Goal: Task Accomplishment & Management: Use online tool/utility

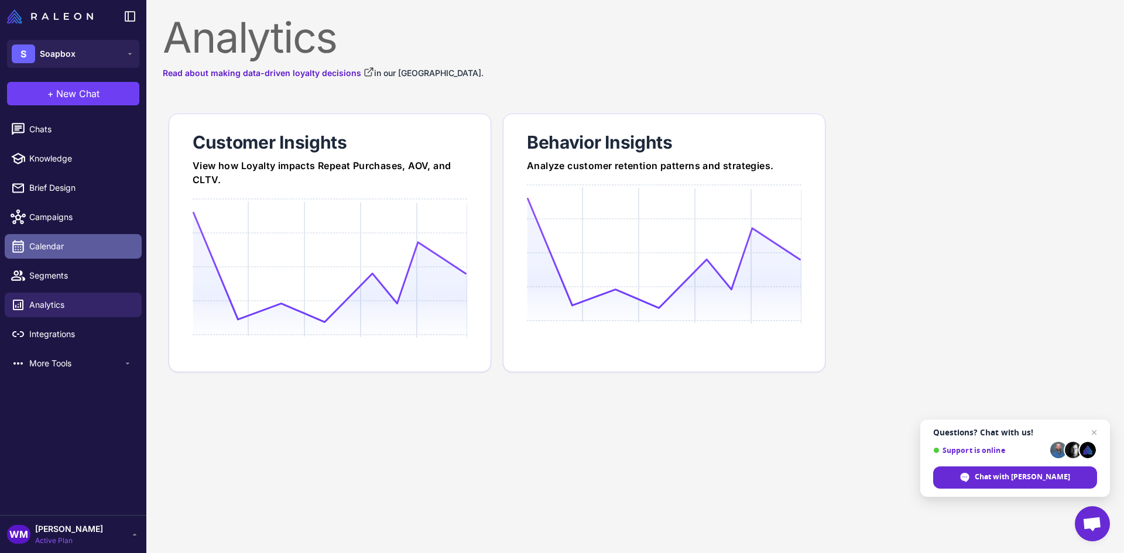
click at [50, 243] on span "Calendar" at bounding box center [80, 246] width 103 height 13
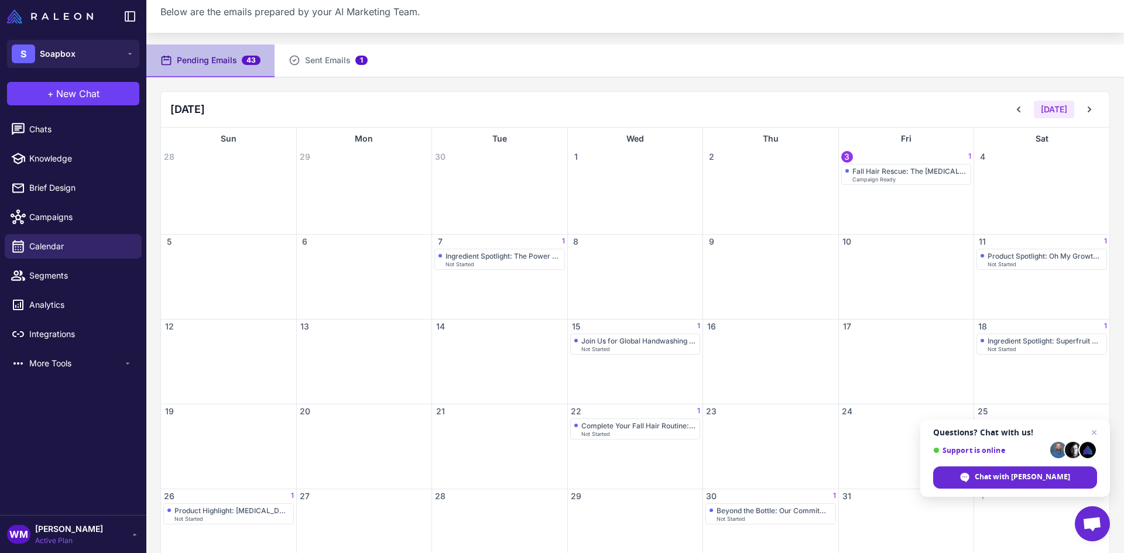
scroll to position [71, 0]
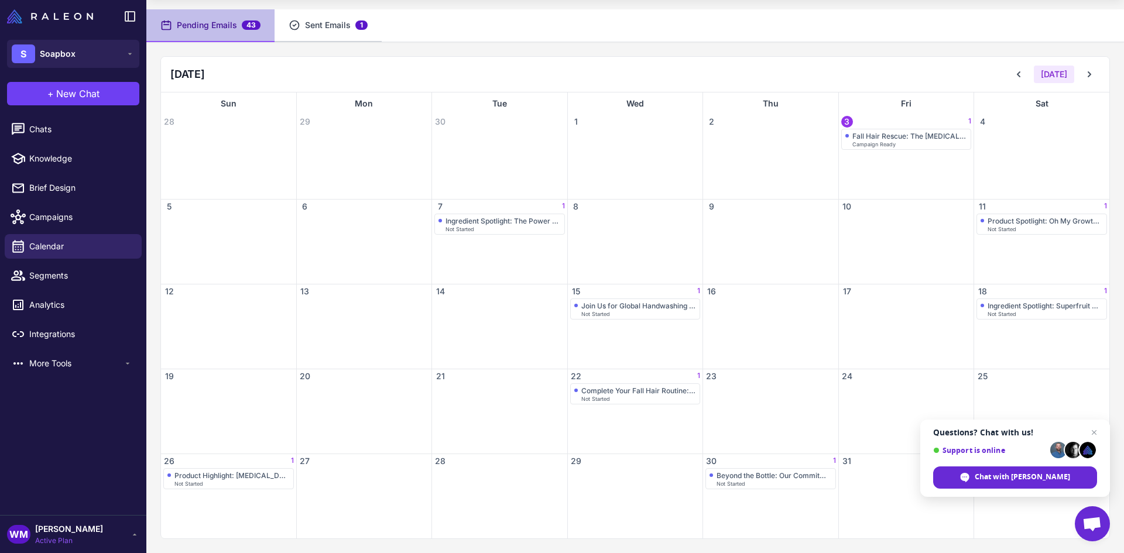
click at [323, 32] on button "Sent Emails 1" at bounding box center [328, 25] width 107 height 33
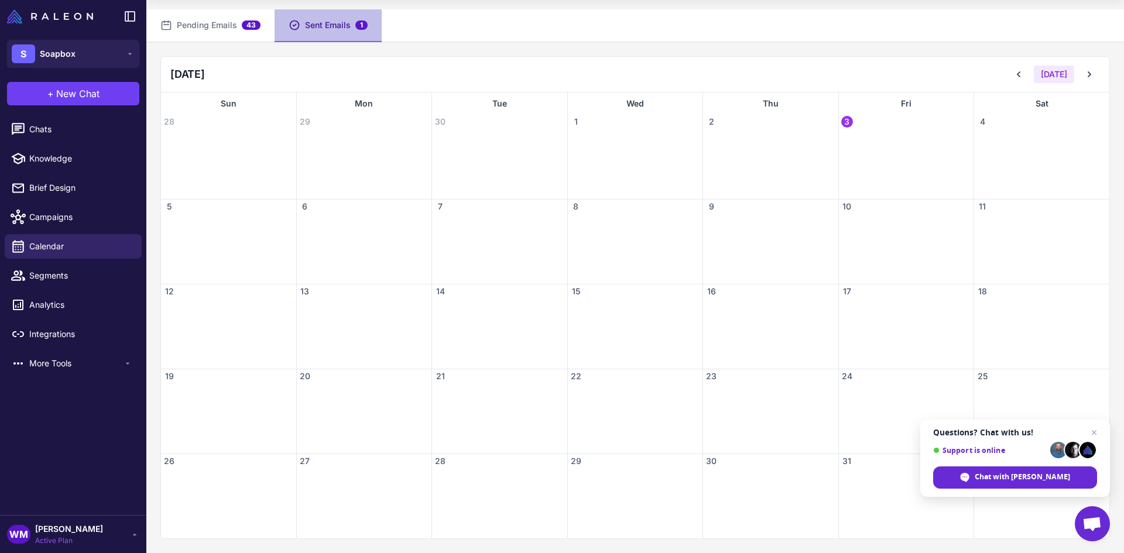
click at [844, 121] on span "3" at bounding box center [847, 122] width 12 height 12
click at [844, 123] on span "3" at bounding box center [847, 122] width 12 height 12
click at [857, 153] on div at bounding box center [906, 164] width 135 height 70
click at [1017, 73] on icon at bounding box center [1019, 74] width 4 height 6
click at [846, 462] on span "3" at bounding box center [847, 461] width 12 height 12
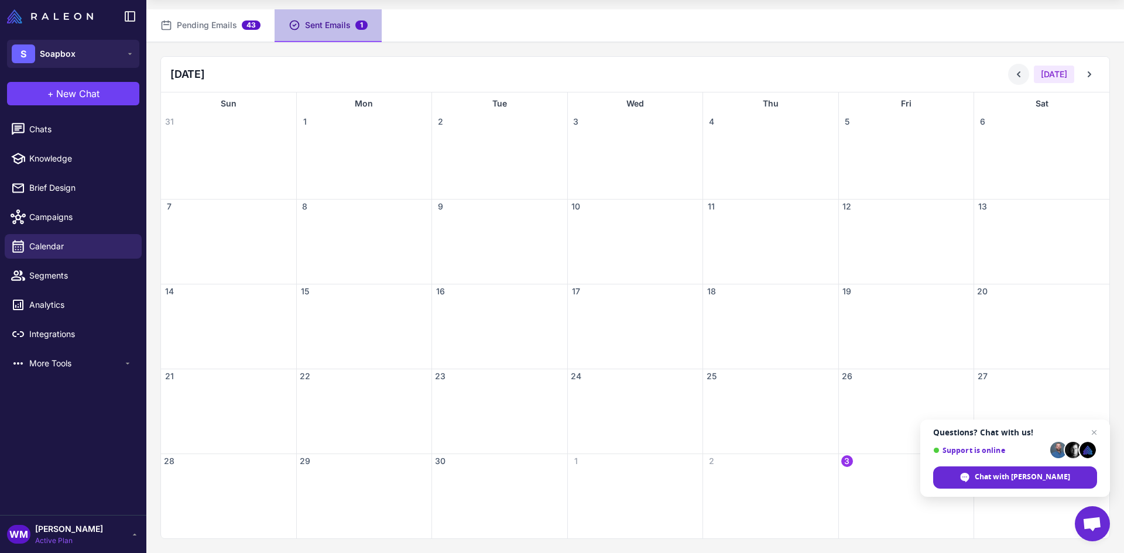
click at [1014, 78] on icon at bounding box center [1019, 74] width 12 height 12
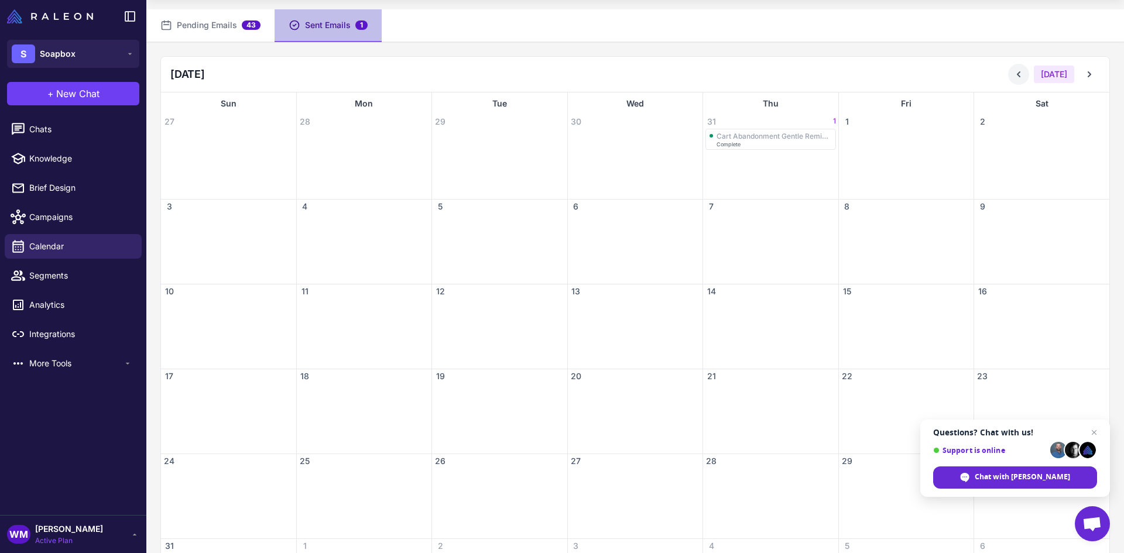
click at [1014, 78] on icon at bounding box center [1019, 74] width 12 height 12
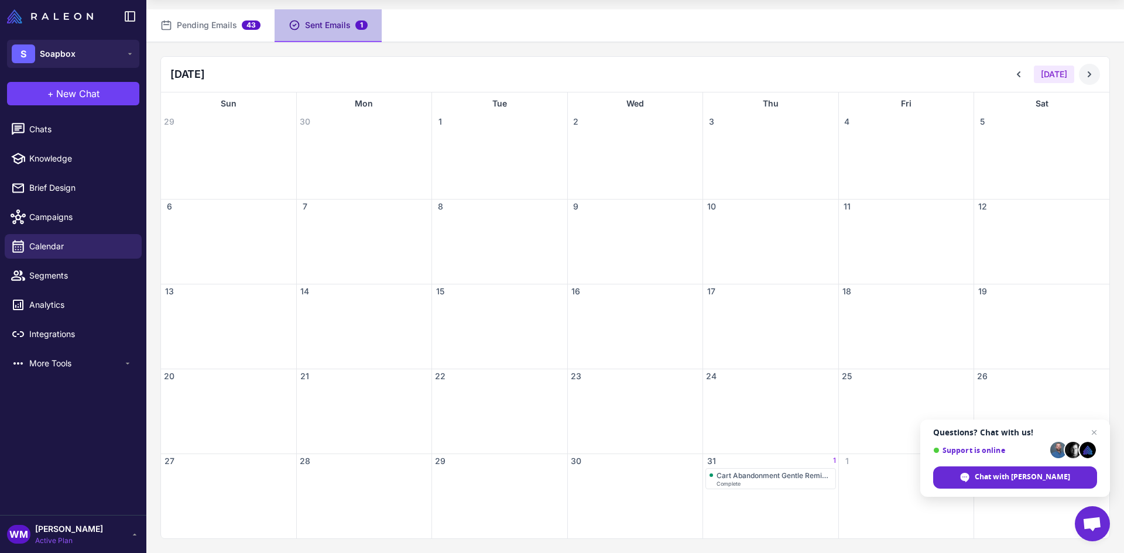
click at [1083, 73] on icon at bounding box center [1089, 74] width 12 height 12
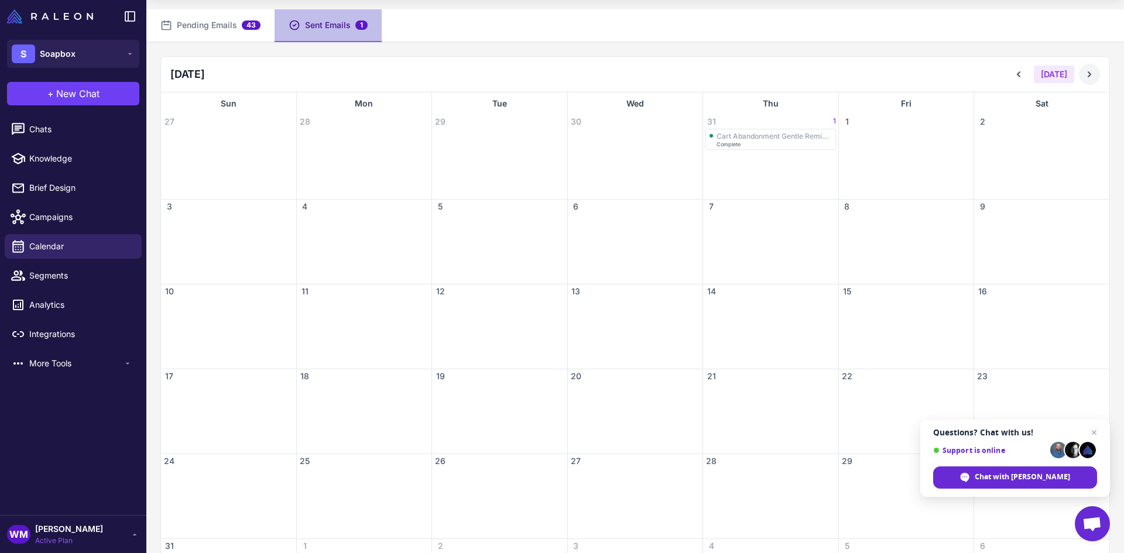
click at [1083, 73] on icon at bounding box center [1089, 74] width 12 height 12
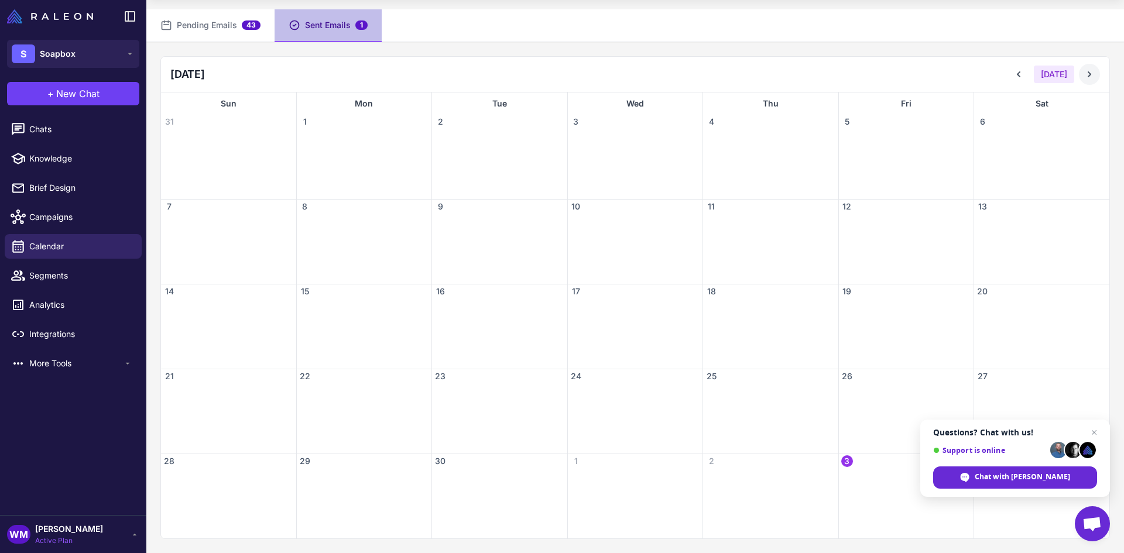
click at [1083, 73] on icon at bounding box center [1089, 74] width 12 height 12
click at [255, 32] on button "Pending Emails 43" at bounding box center [210, 25] width 128 height 33
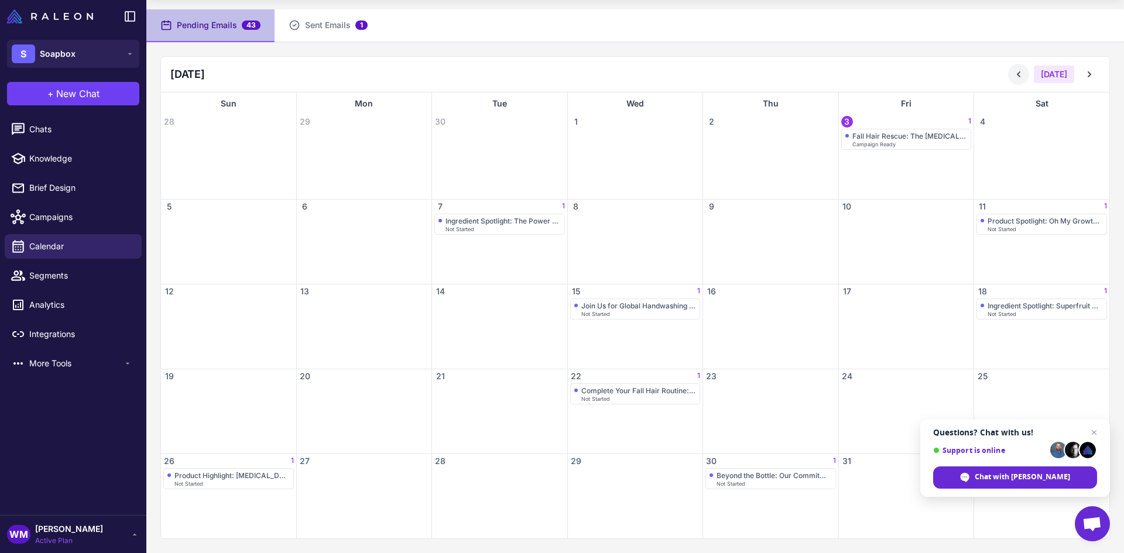
click at [1016, 74] on icon at bounding box center [1019, 74] width 12 height 12
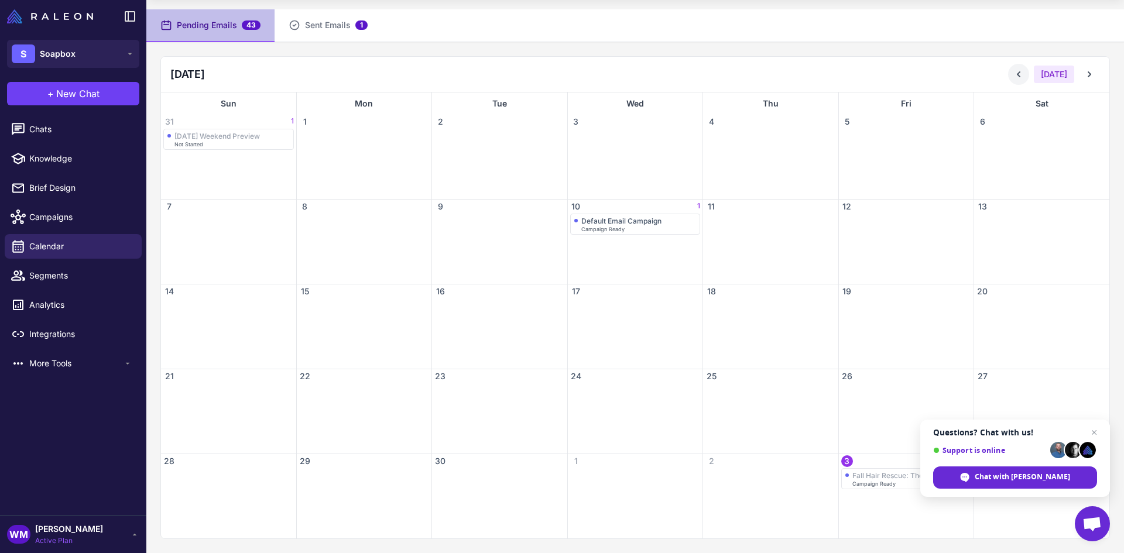
click at [1016, 74] on icon at bounding box center [1019, 74] width 12 height 12
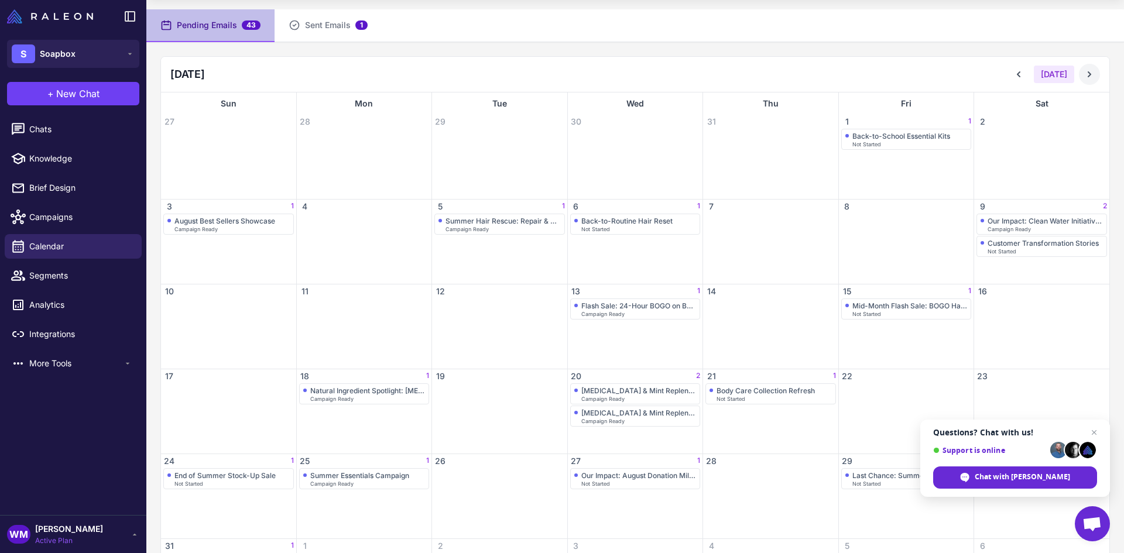
click at [1087, 75] on icon at bounding box center [1089, 74] width 4 height 6
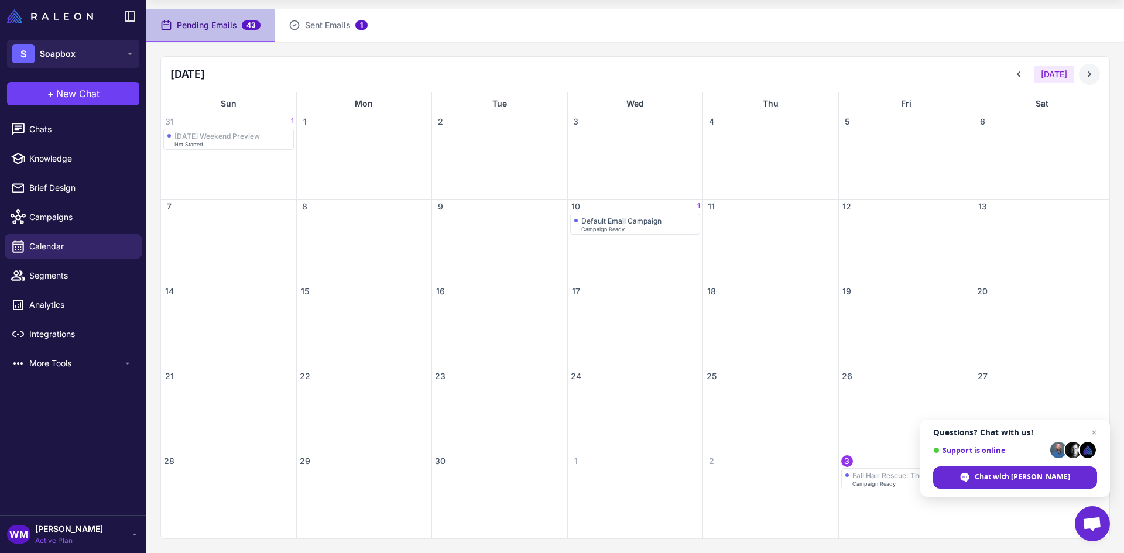
click at [1087, 75] on icon at bounding box center [1089, 74] width 4 height 6
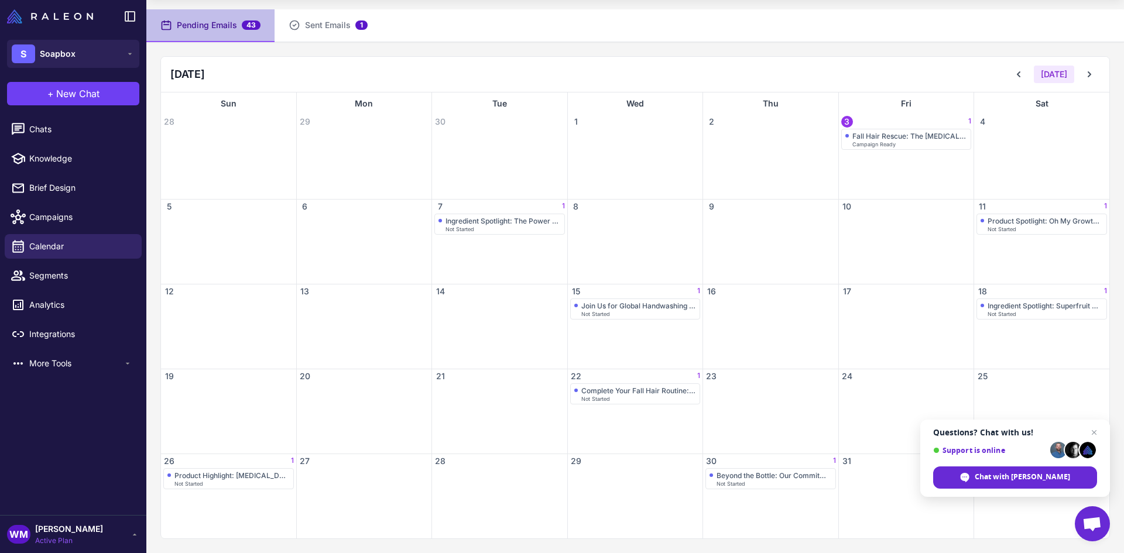
click at [844, 122] on span "3" at bounding box center [847, 122] width 12 height 12
click at [895, 140] on div "Fall Hair Rescue: The [MEDICAL_DATA] & Superfruit Solution" at bounding box center [909, 136] width 115 height 9
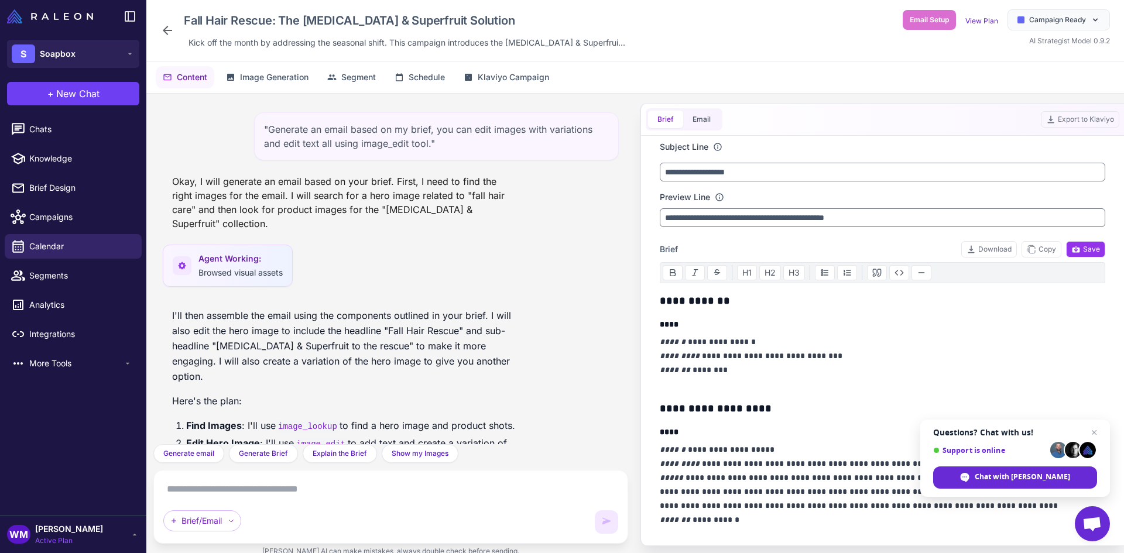
scroll to position [1439, 0]
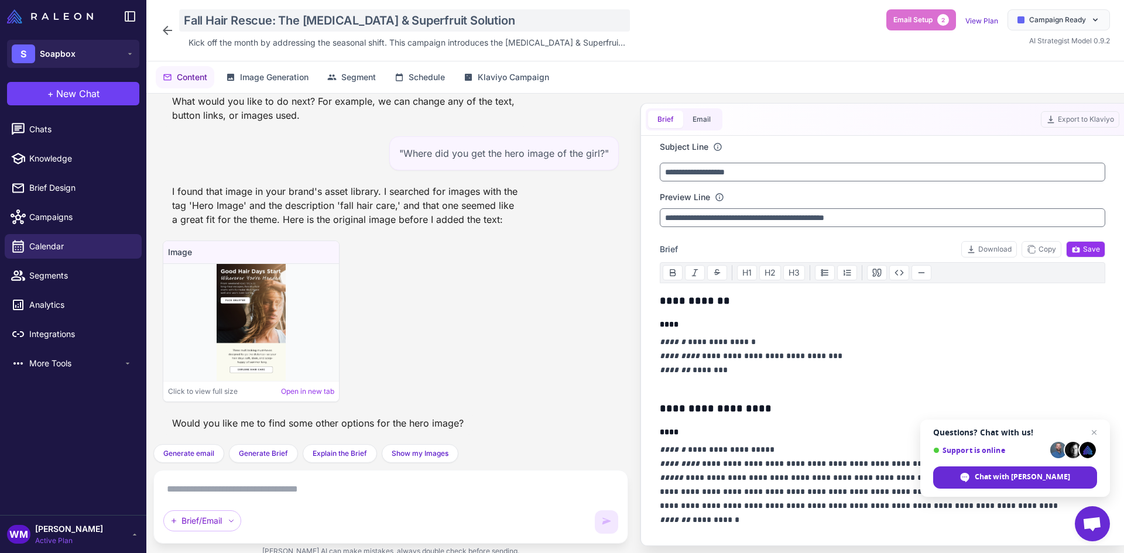
click at [451, 15] on div "Fall Hair Rescue: The [MEDICAL_DATA] & Superfruit Solution" at bounding box center [404, 20] width 451 height 22
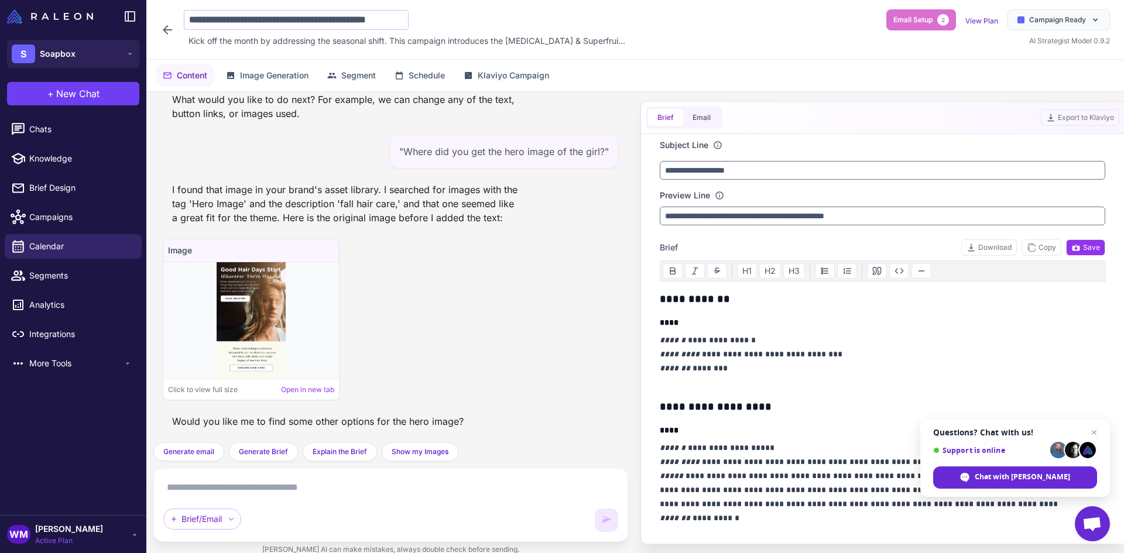
scroll to position [0, 5]
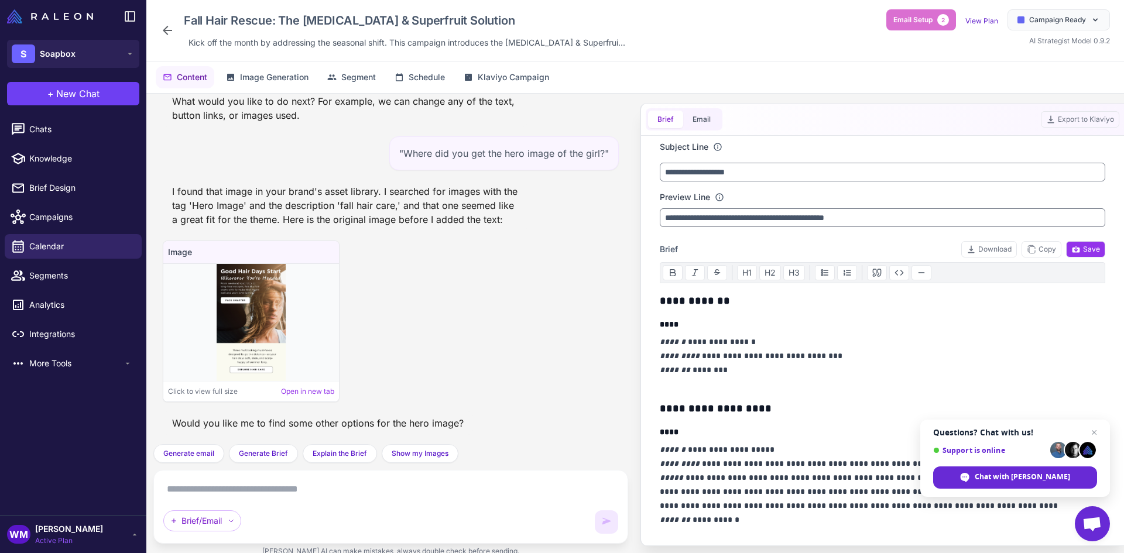
click at [168, 32] on icon at bounding box center [167, 30] width 14 height 14
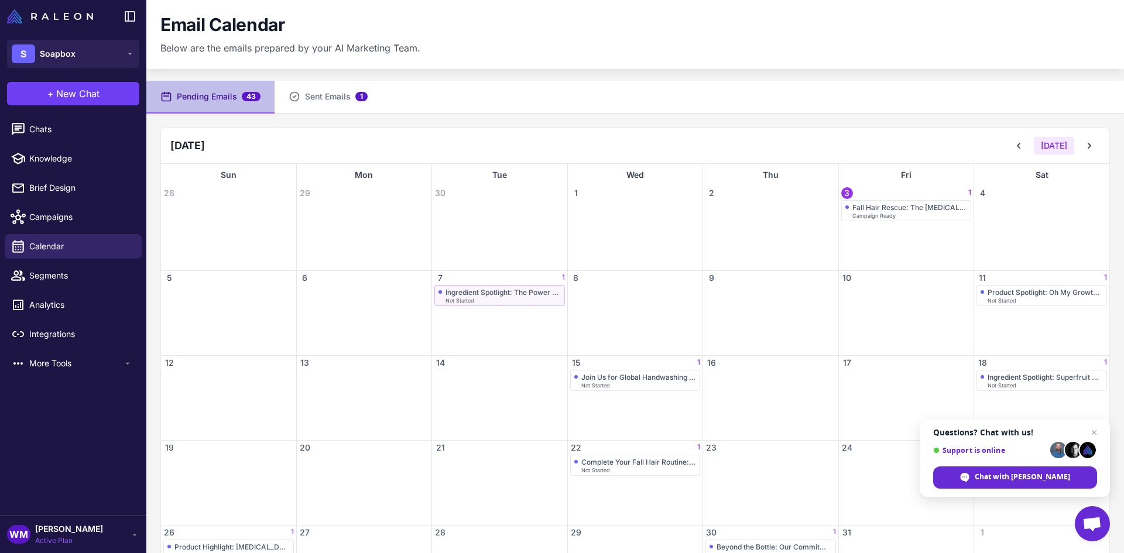
click at [512, 298] on div "Not Started" at bounding box center [502, 300] width 115 height 5
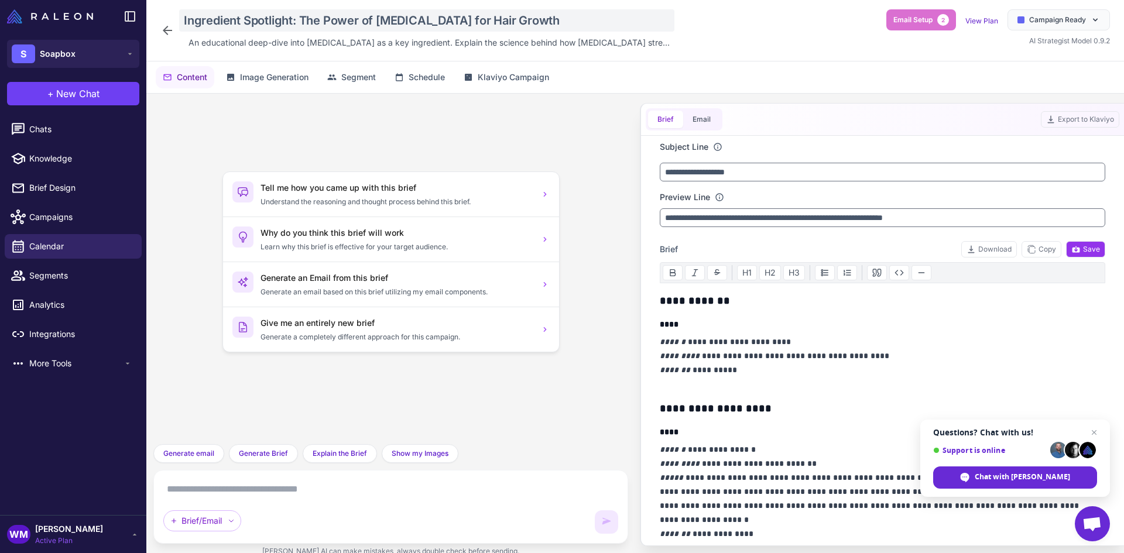
click at [345, 16] on div "Ingredient Spotlight: The Power of [MEDICAL_DATA] for Hair Growth" at bounding box center [426, 20] width 495 height 22
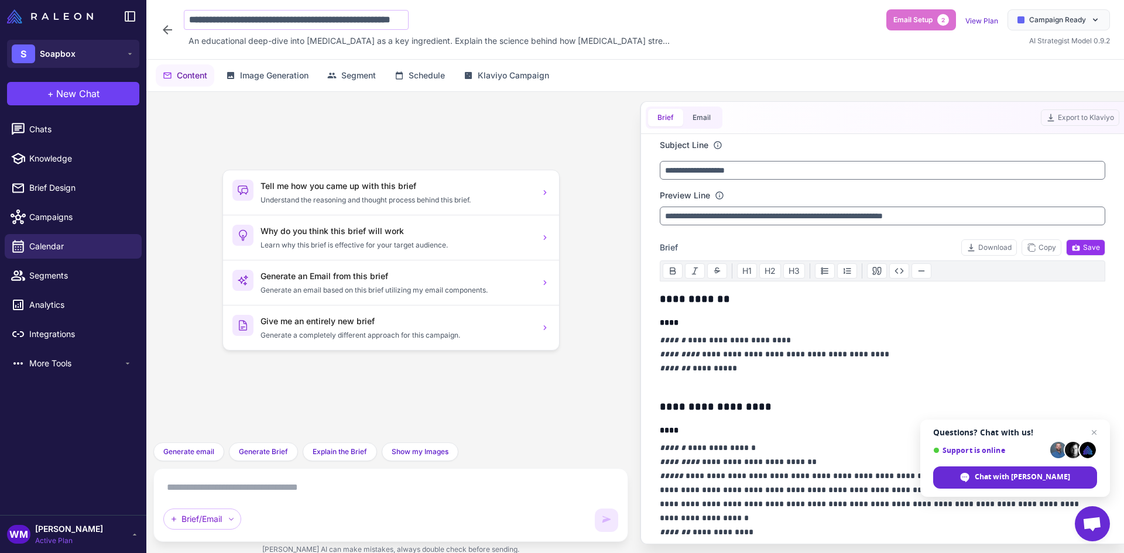
scroll to position [0, 40]
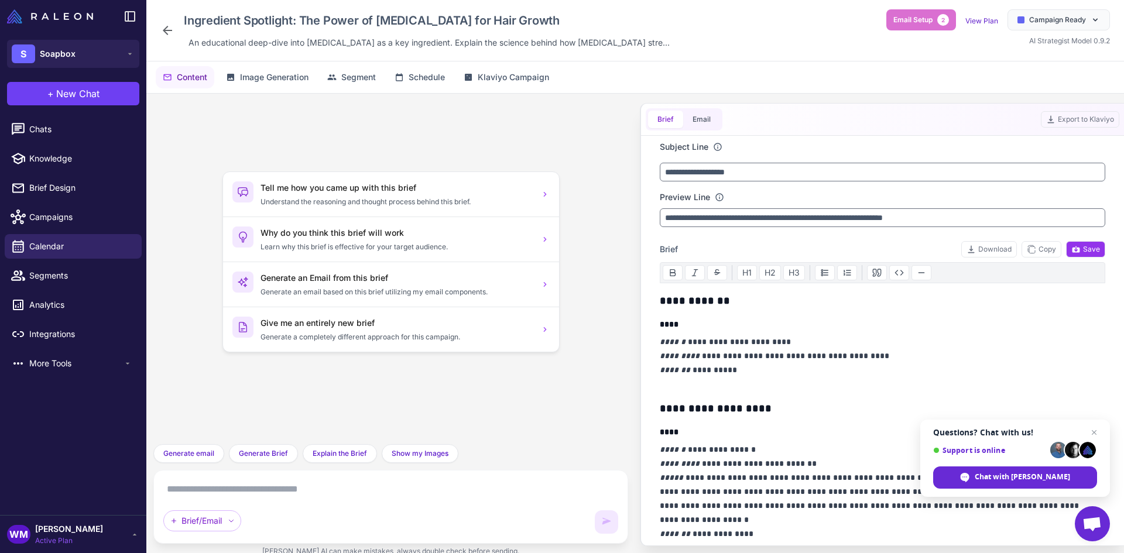
click at [173, 25] on icon at bounding box center [167, 30] width 14 height 14
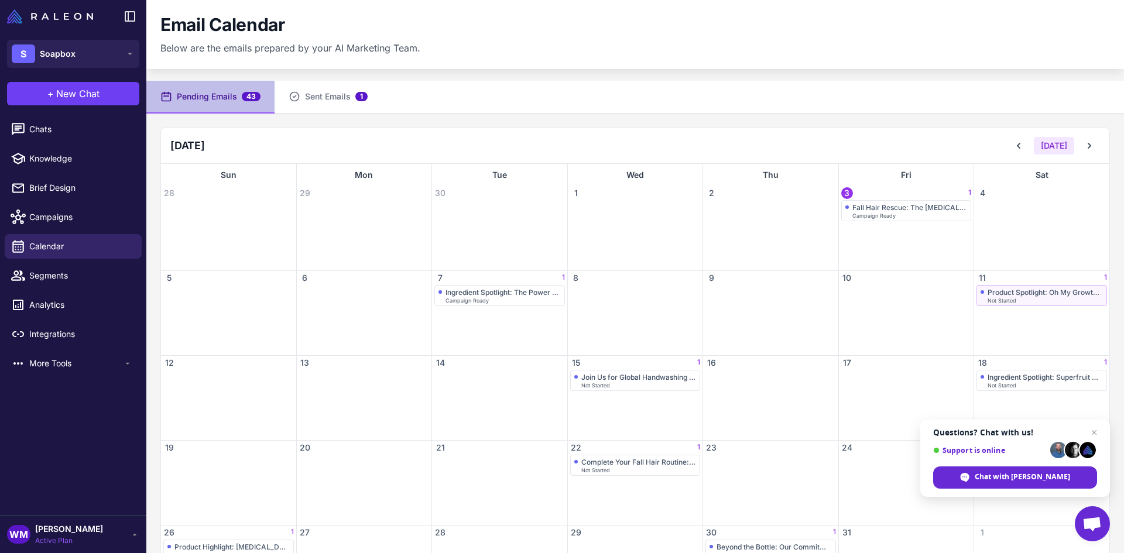
click at [987, 298] on span "Not Started" at bounding box center [1001, 300] width 29 height 5
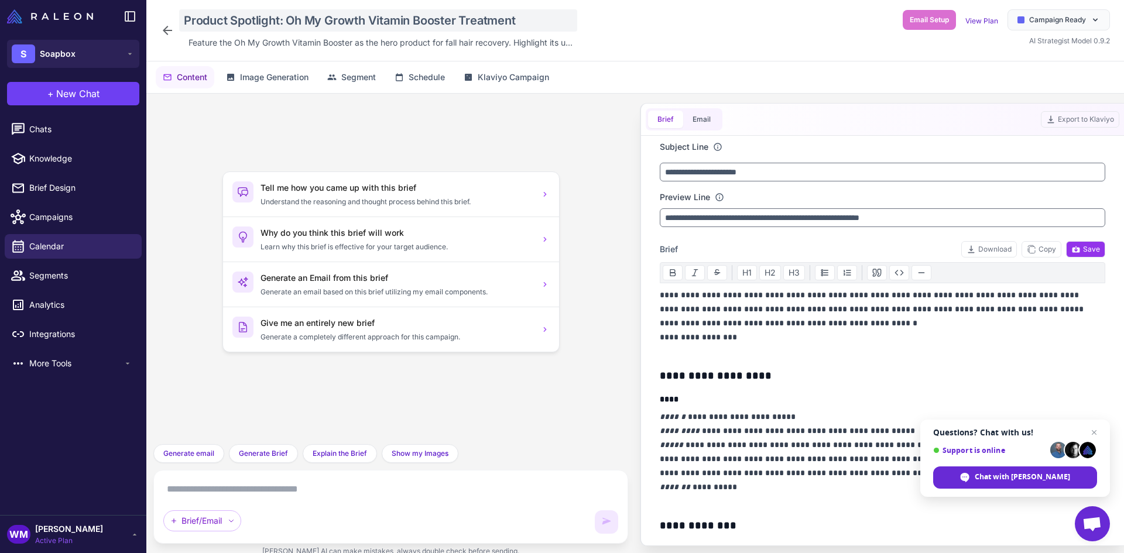
click at [289, 13] on div "Product Spotlight: Oh My Growth Vitamin Booster Treatment" at bounding box center [378, 20] width 398 height 22
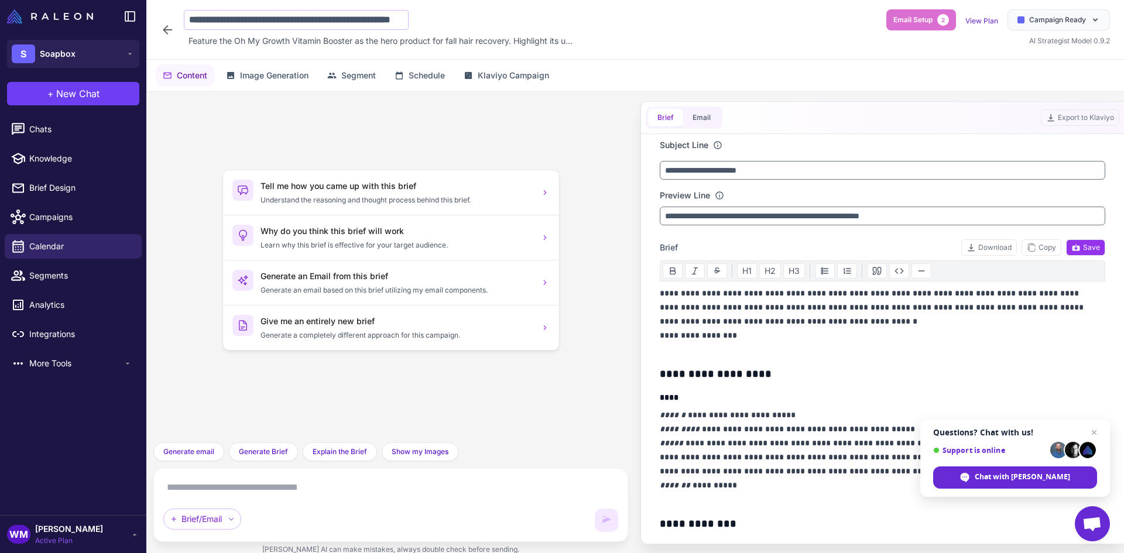
scroll to position [0, 58]
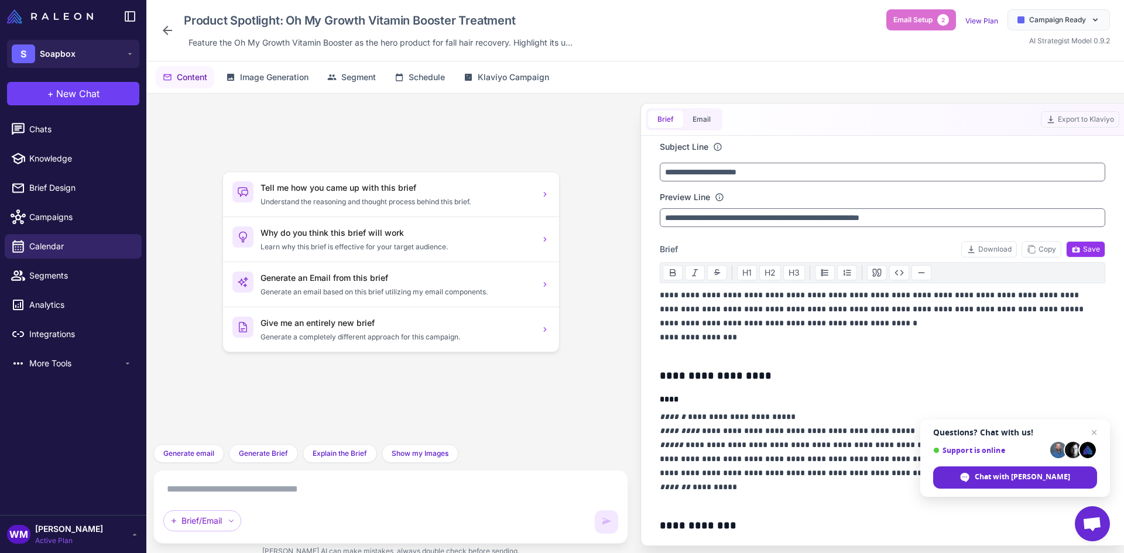
click at [170, 30] on icon at bounding box center [167, 30] width 9 height 9
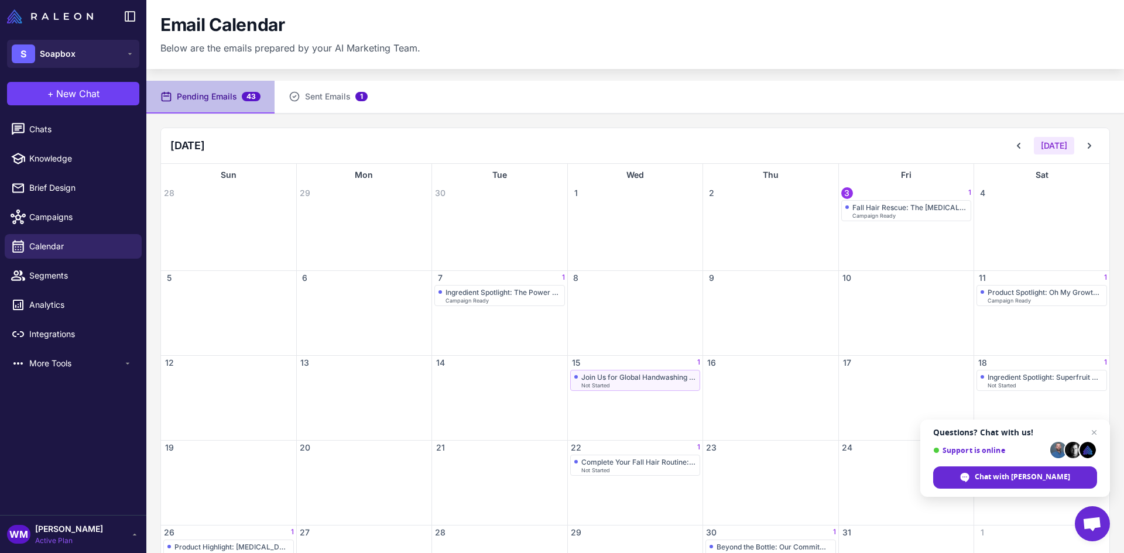
click at [661, 380] on div "Join Us for Global Handwashing Day" at bounding box center [638, 377] width 115 height 9
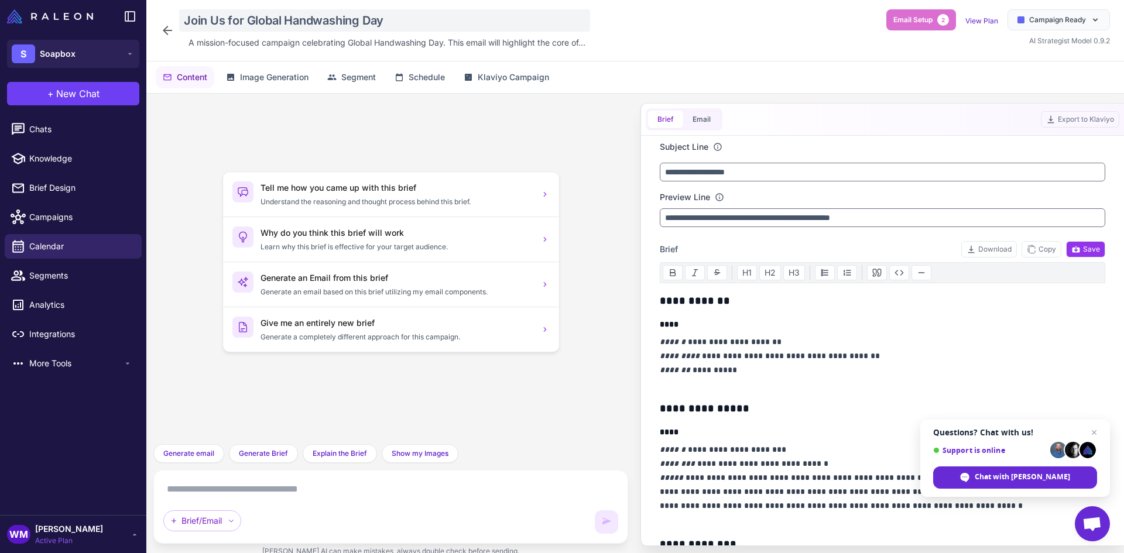
click at [297, 24] on div "Join Us for Global Handwashing Day" at bounding box center [384, 20] width 411 height 22
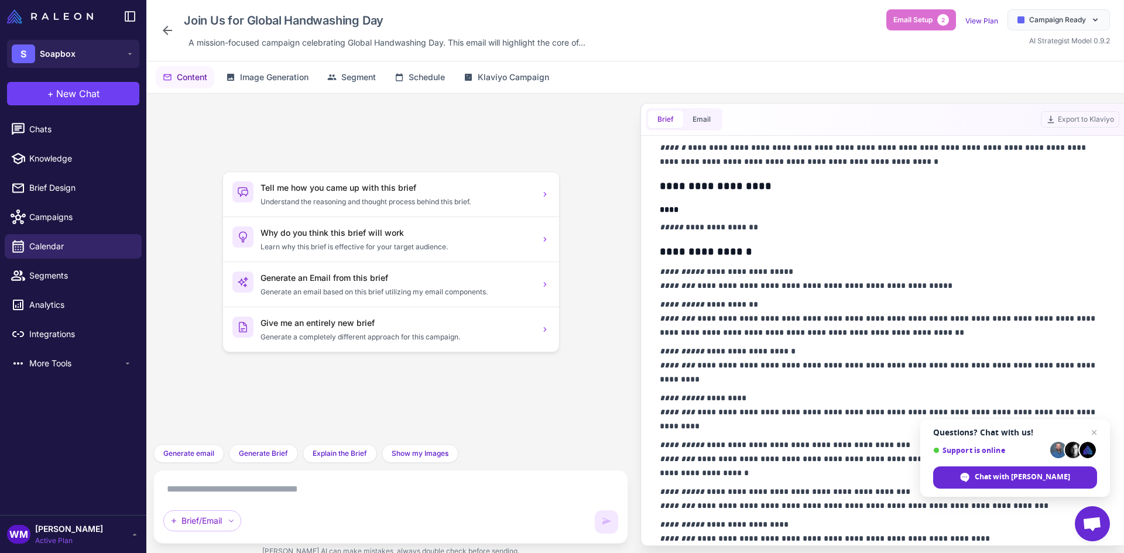
scroll to position [681, 0]
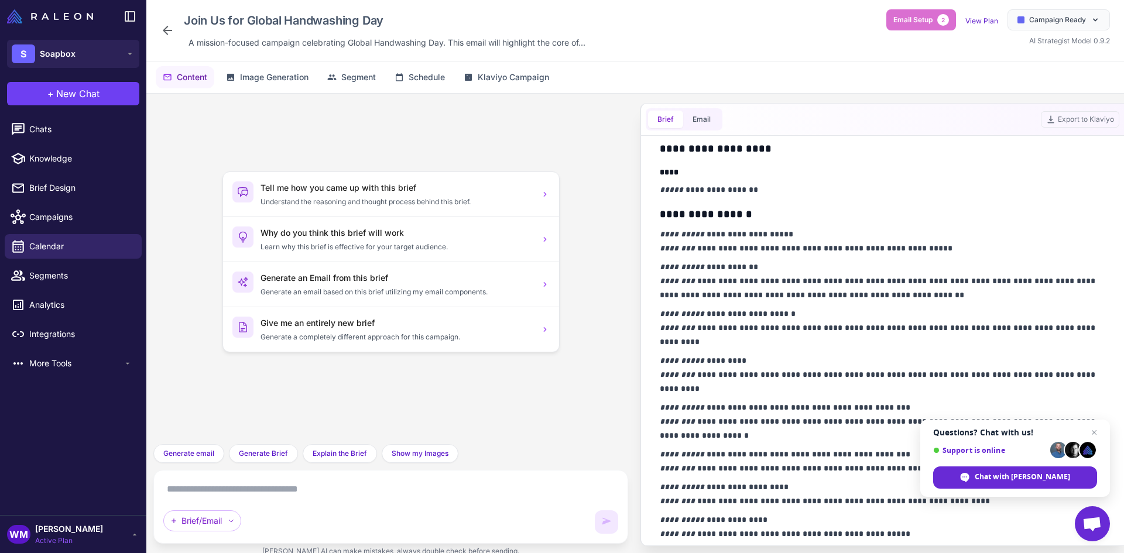
click at [174, 29] on div "Join Us for Global Handwashing Day A mission-focused campaign celebrating Globa…" at bounding box center [375, 30] width 430 height 42
click at [171, 31] on icon at bounding box center [167, 30] width 9 height 9
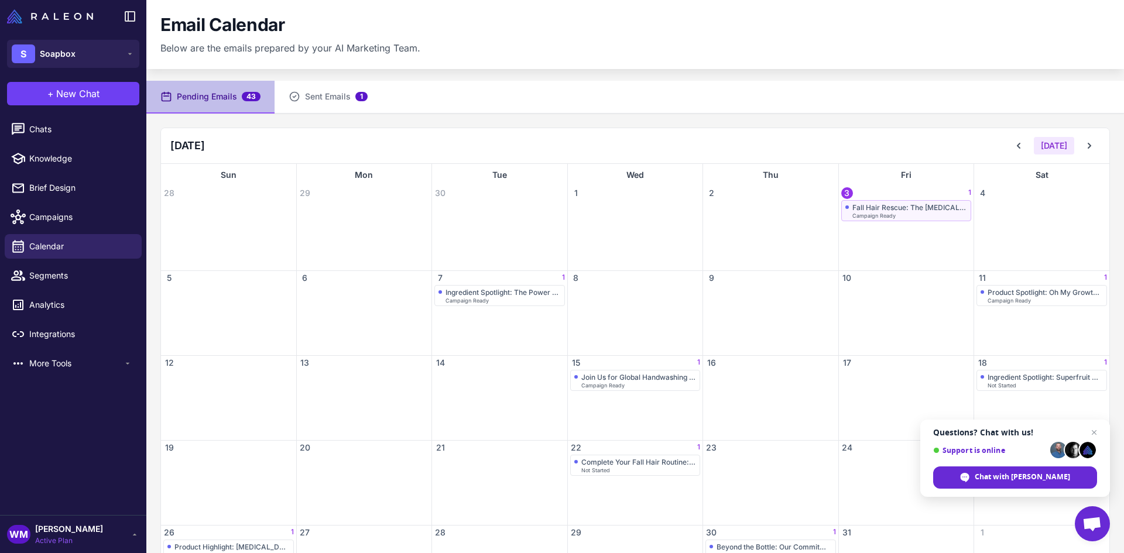
click at [881, 211] on div "Fall Hair Rescue: The [MEDICAL_DATA] & Superfruit Solution" at bounding box center [909, 207] width 115 height 9
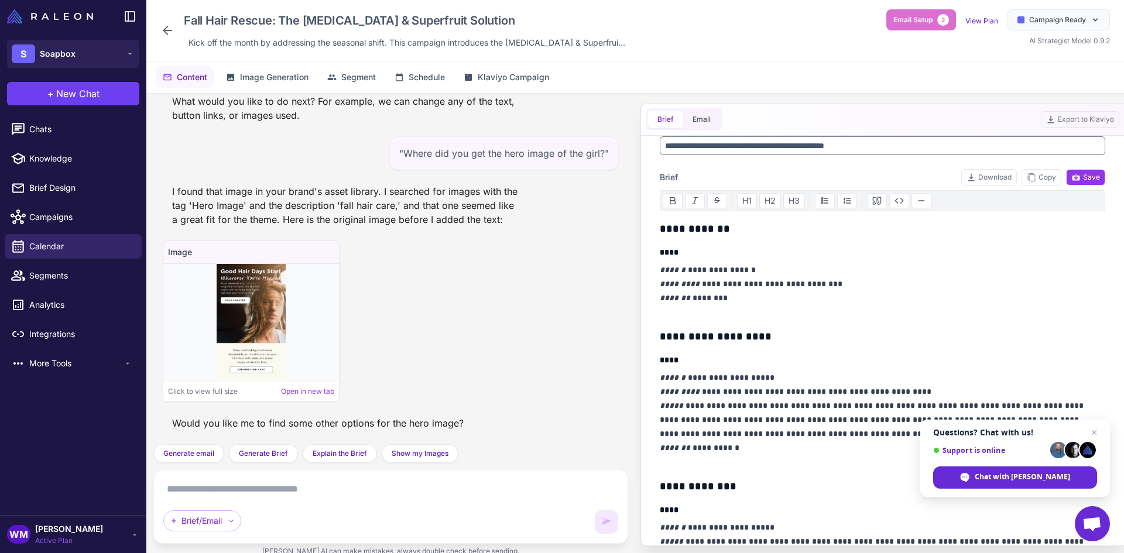
scroll to position [351, 0]
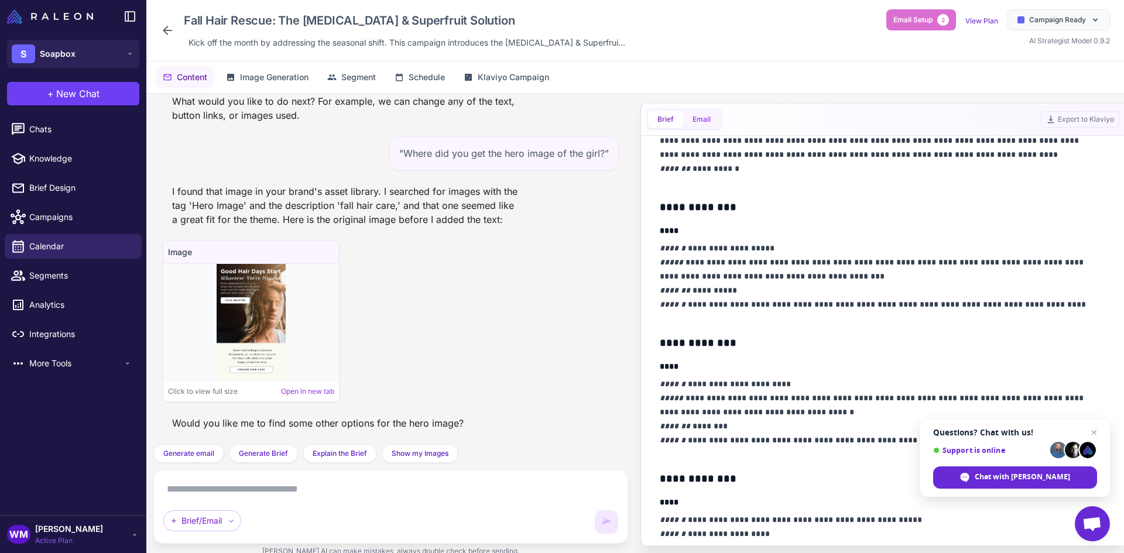
click at [700, 125] on button "Email" at bounding box center [701, 120] width 37 height 18
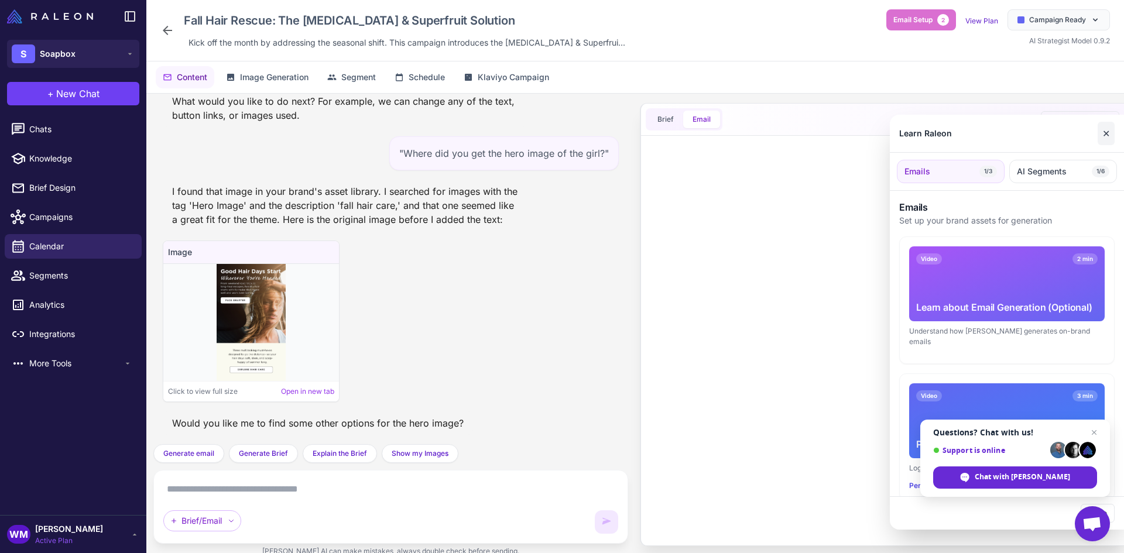
click at [1109, 131] on button "✕" at bounding box center [1105, 133] width 17 height 23
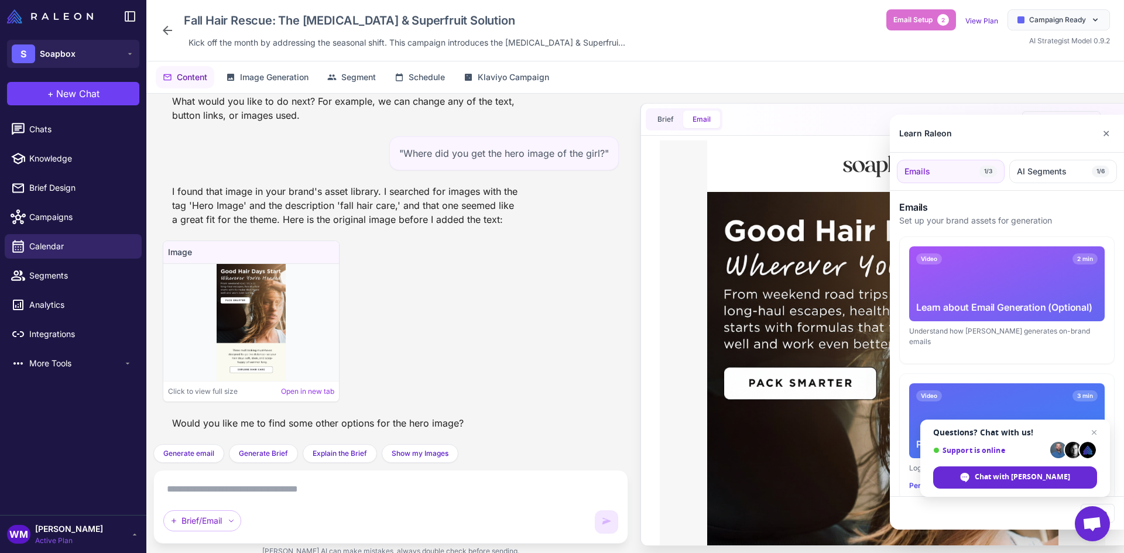
click at [1114, 132] on div "Learn Raleon ✕" at bounding box center [1007, 134] width 234 height 38
click at [1106, 133] on button "✕" at bounding box center [1105, 133] width 17 height 23
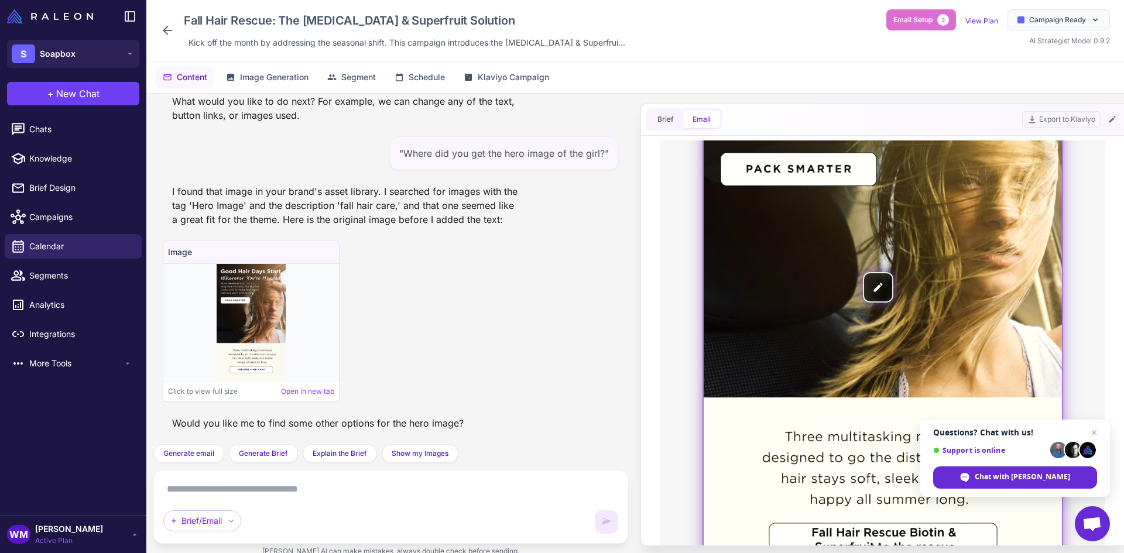
scroll to position [410, 0]
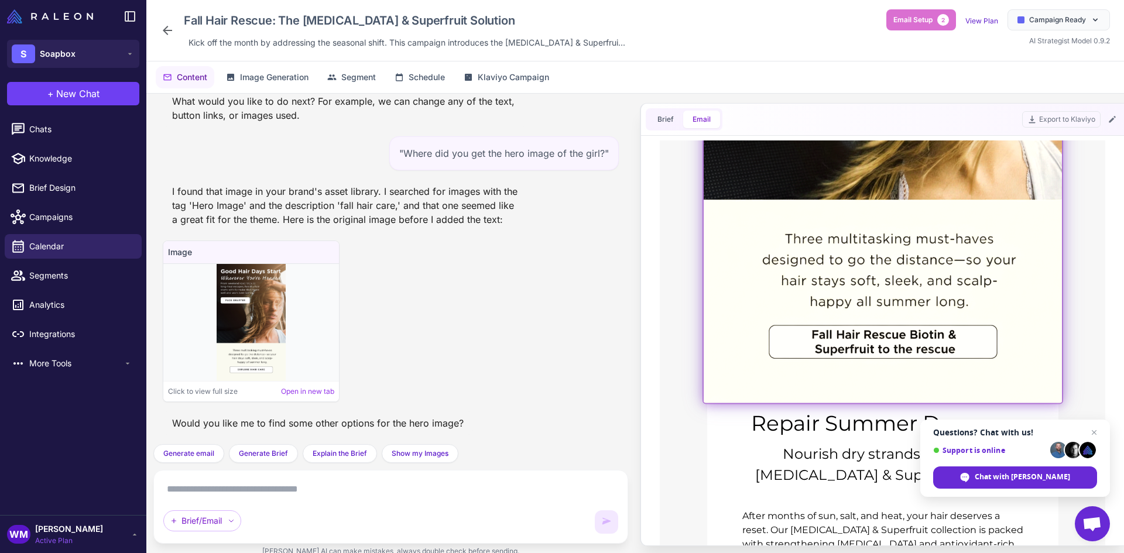
click at [842, 318] on img at bounding box center [883, 89] width 358 height 627
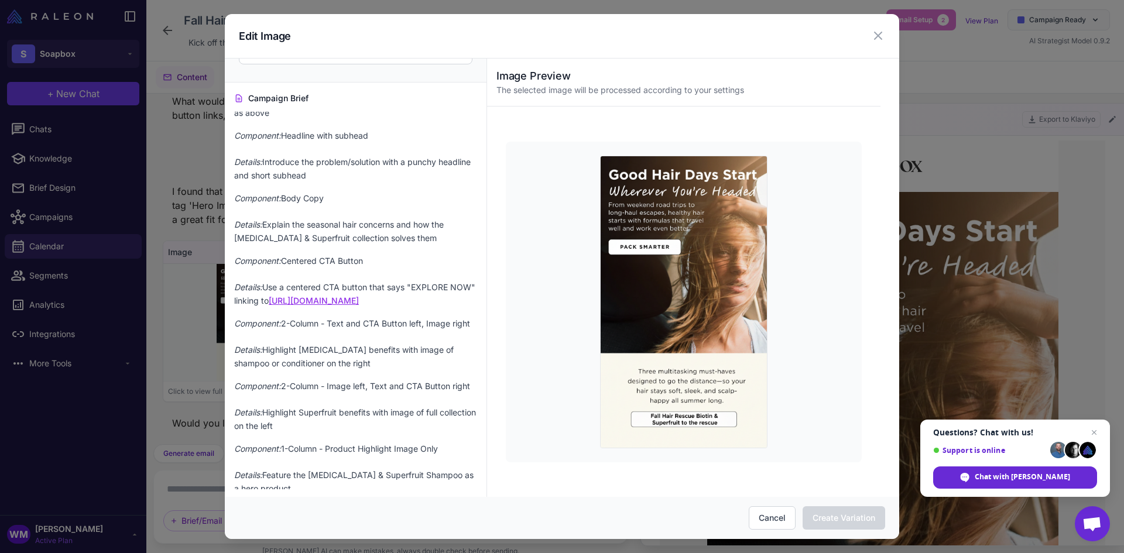
scroll to position [835, 0]
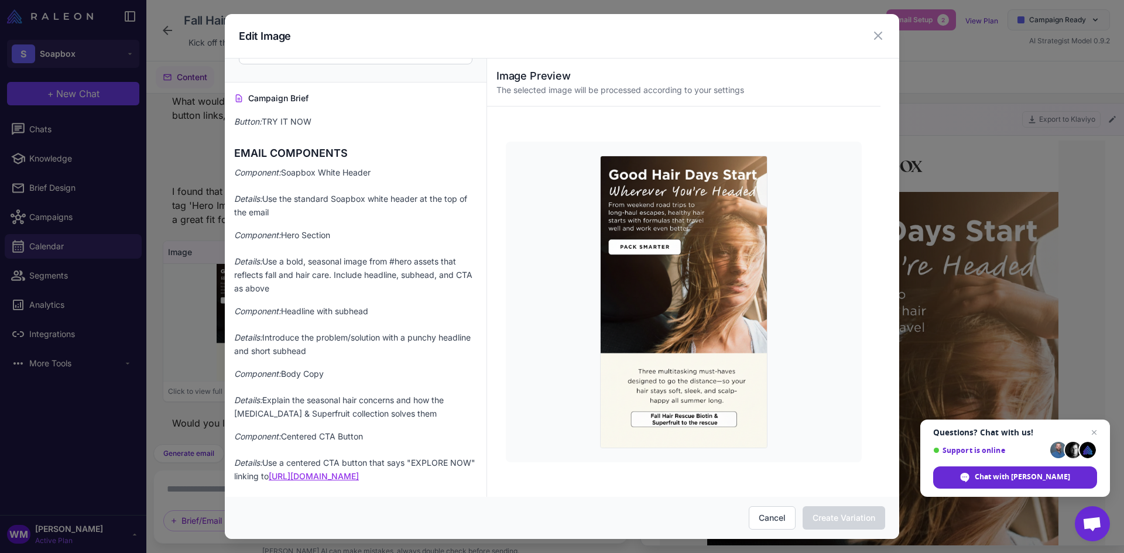
click at [302, 296] on p "Component: Hero Section Details: Use a bold, seasonal image from #hero assets t…" at bounding box center [355, 262] width 243 height 67
click at [303, 296] on p "Component: Hero Section Details: Use a bold, seasonal image from #hero assets t…" at bounding box center [355, 262] width 243 height 67
click at [876, 39] on icon at bounding box center [878, 36] width 14 height 14
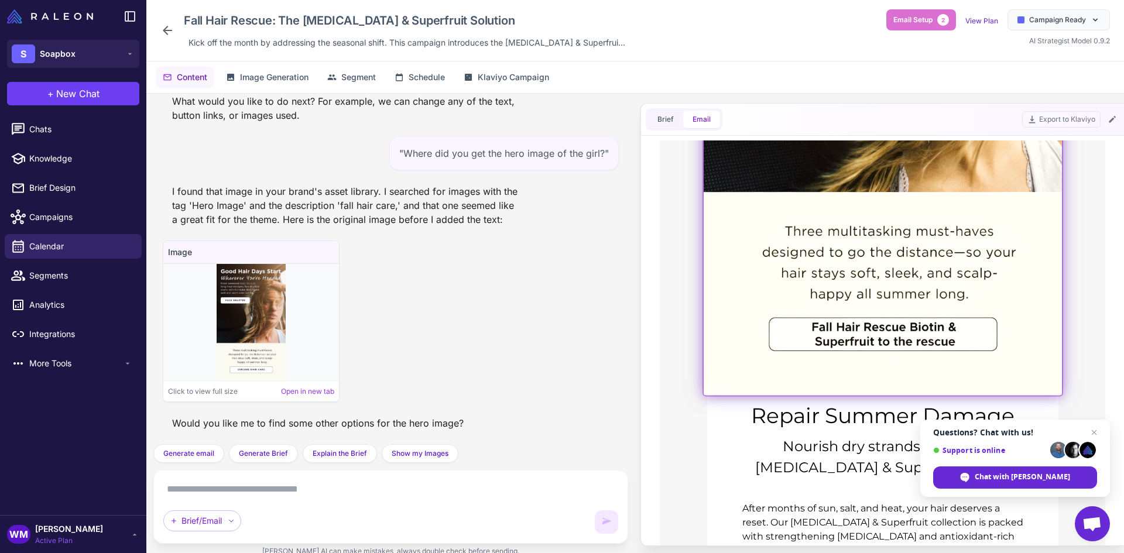
scroll to position [410, 0]
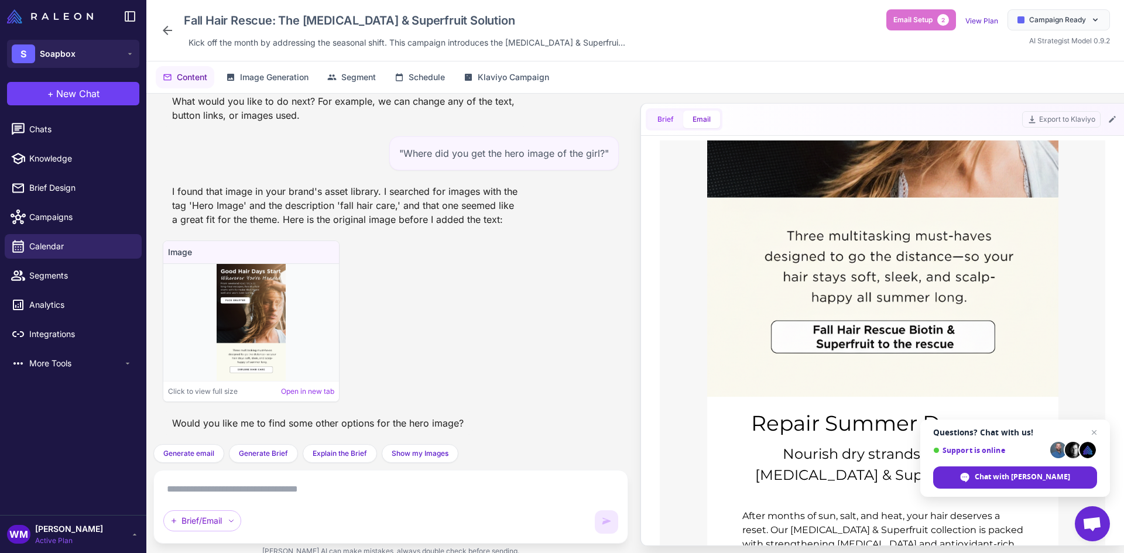
click at [668, 119] on button "Brief" at bounding box center [665, 120] width 35 height 18
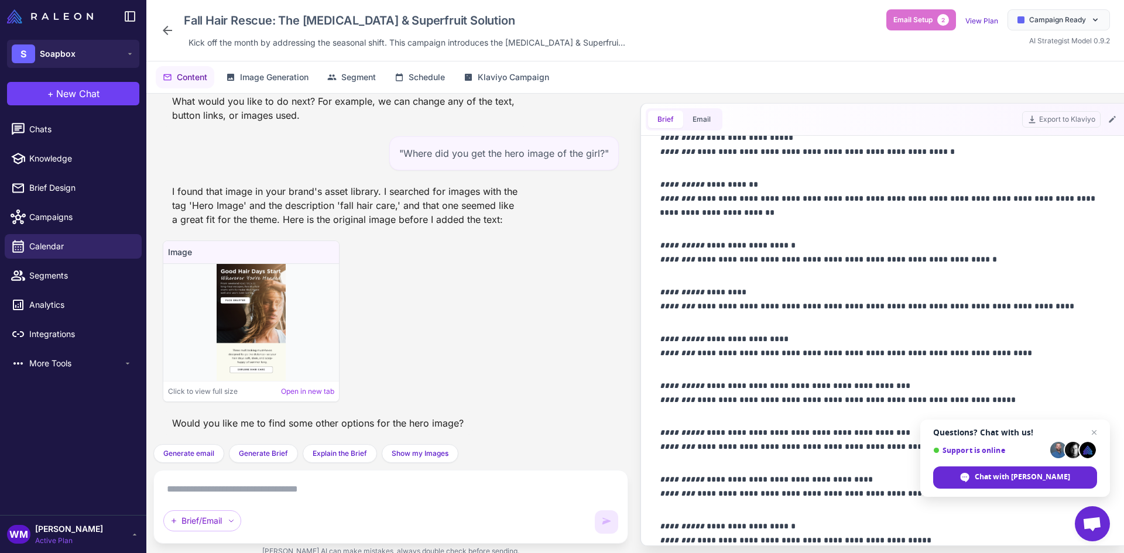
scroll to position [714, 0]
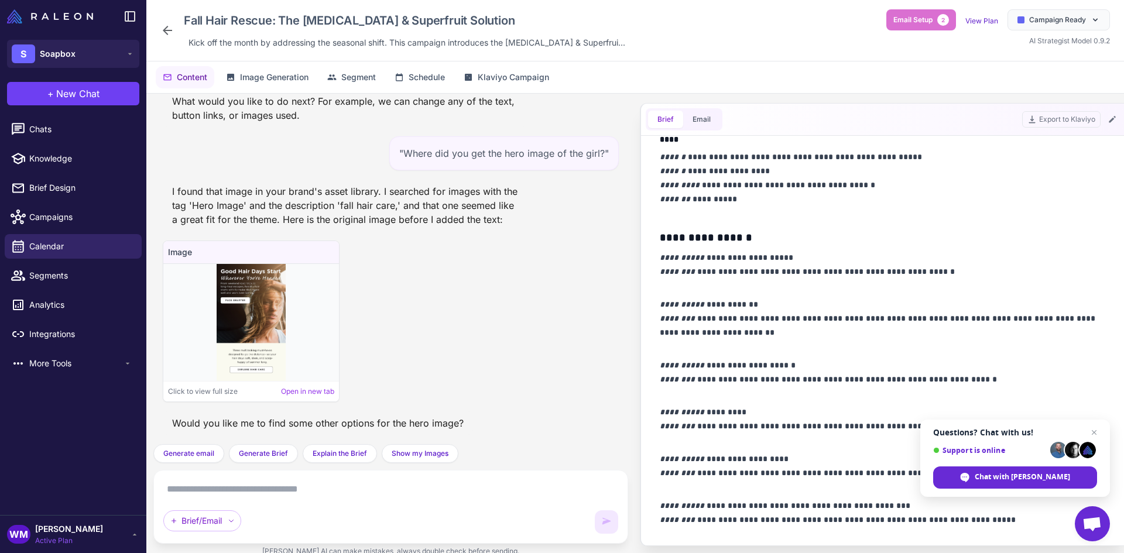
click at [748, 331] on p "**********" at bounding box center [880, 325] width 440 height 56
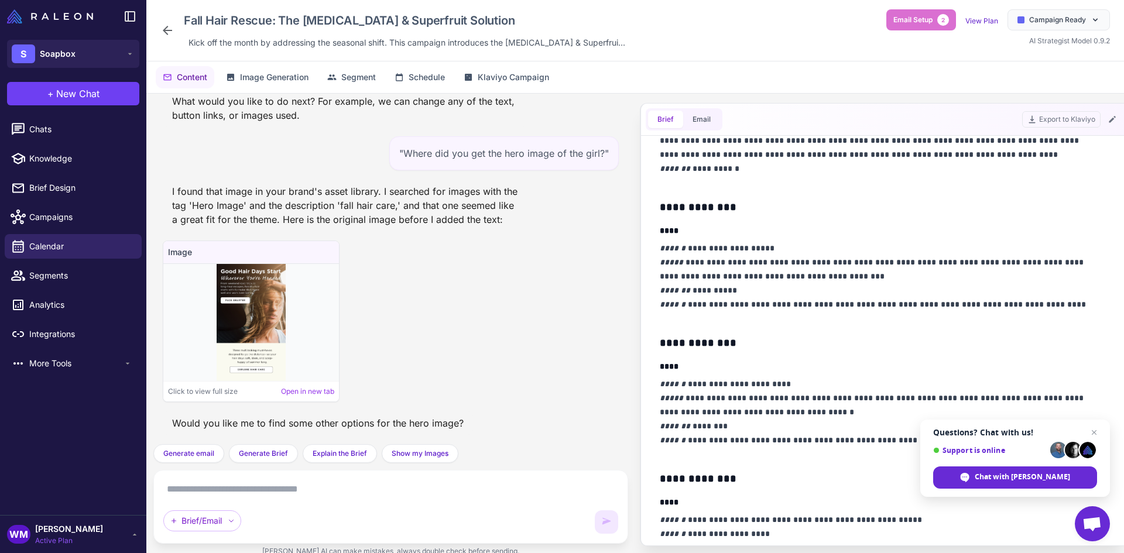
scroll to position [234, 0]
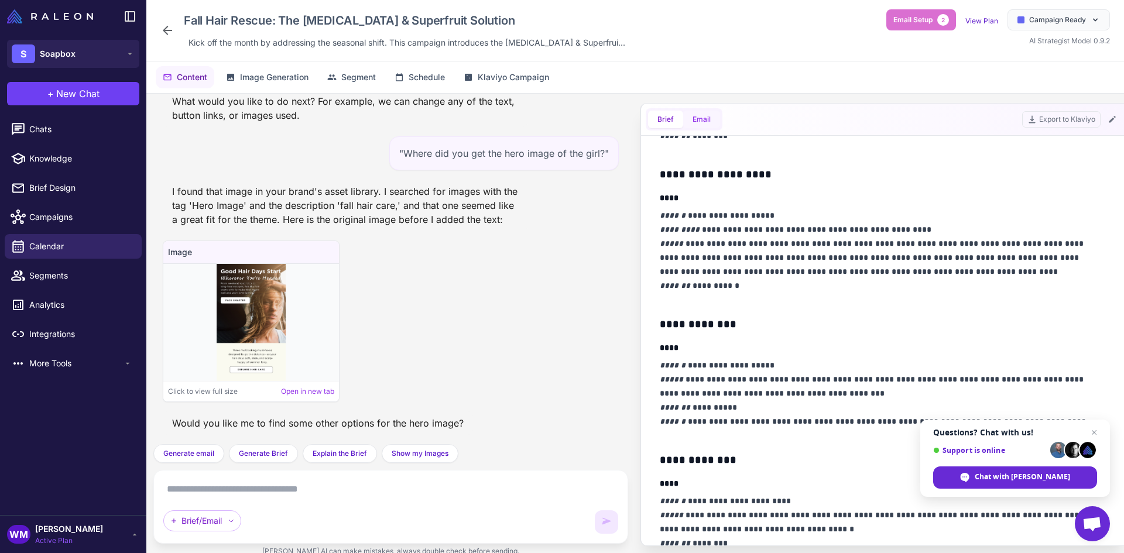
click at [694, 123] on button "Email" at bounding box center [701, 120] width 37 height 18
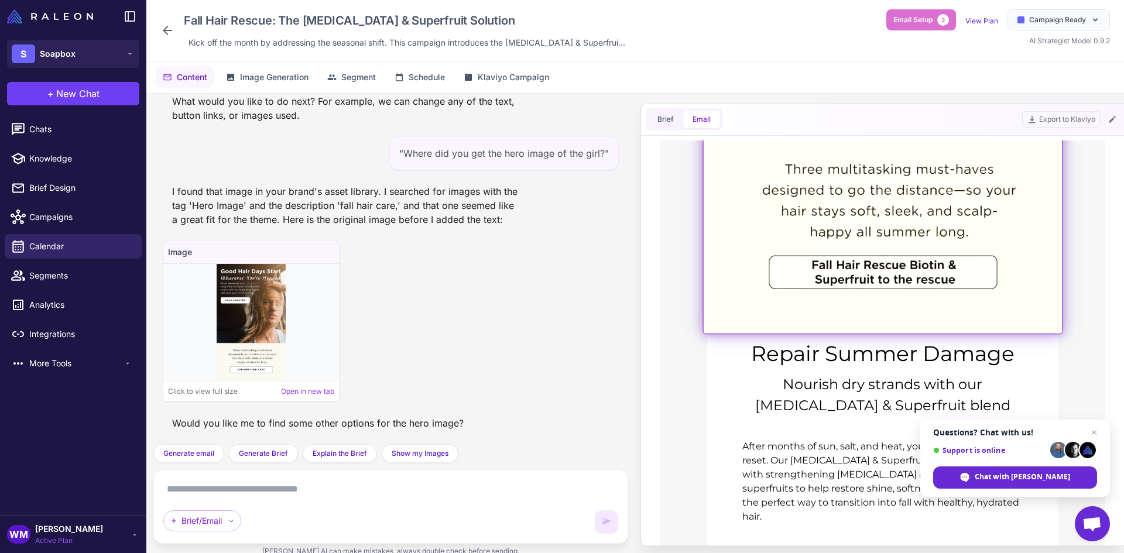
scroll to position [351, 0]
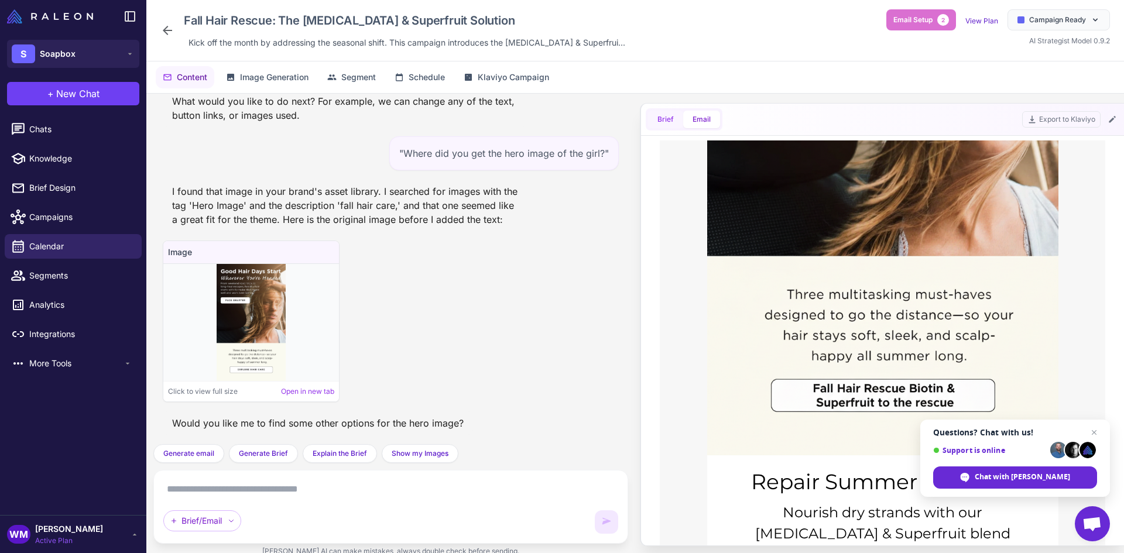
click at [664, 121] on button "Brief" at bounding box center [665, 120] width 35 height 18
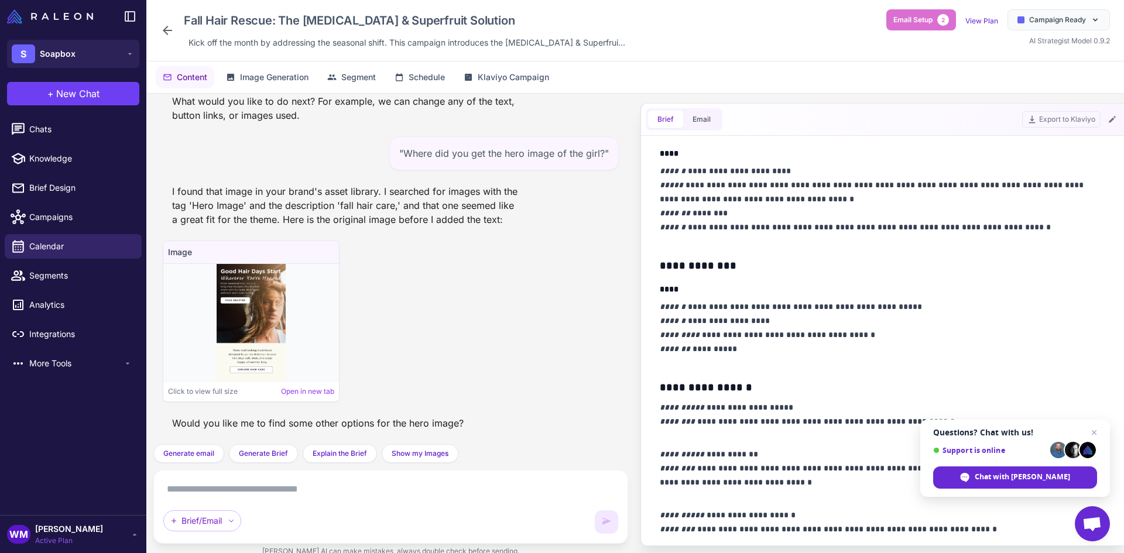
scroll to position [761, 0]
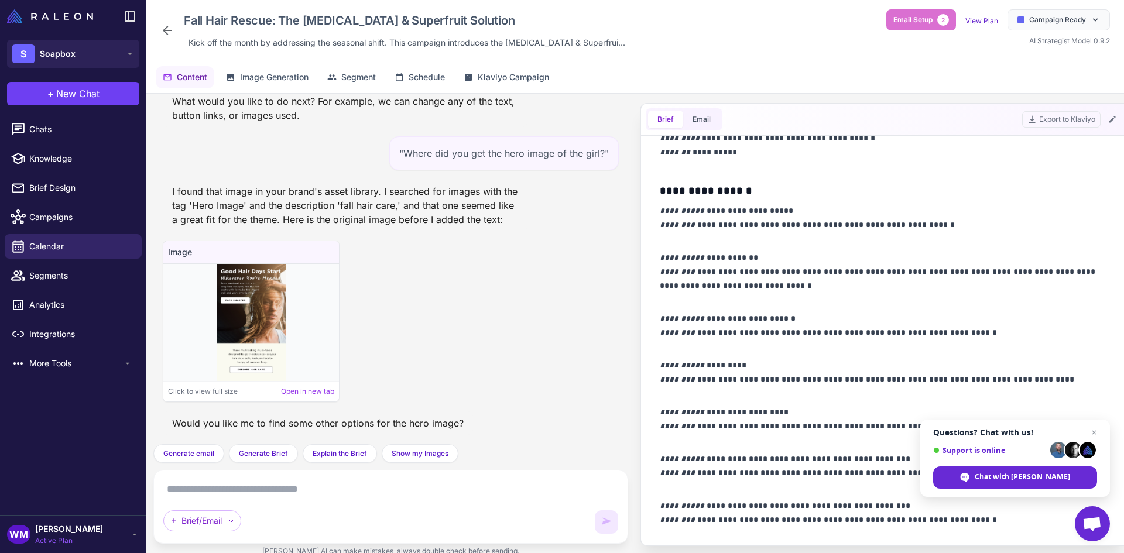
click at [799, 284] on p "**********" at bounding box center [880, 279] width 440 height 56
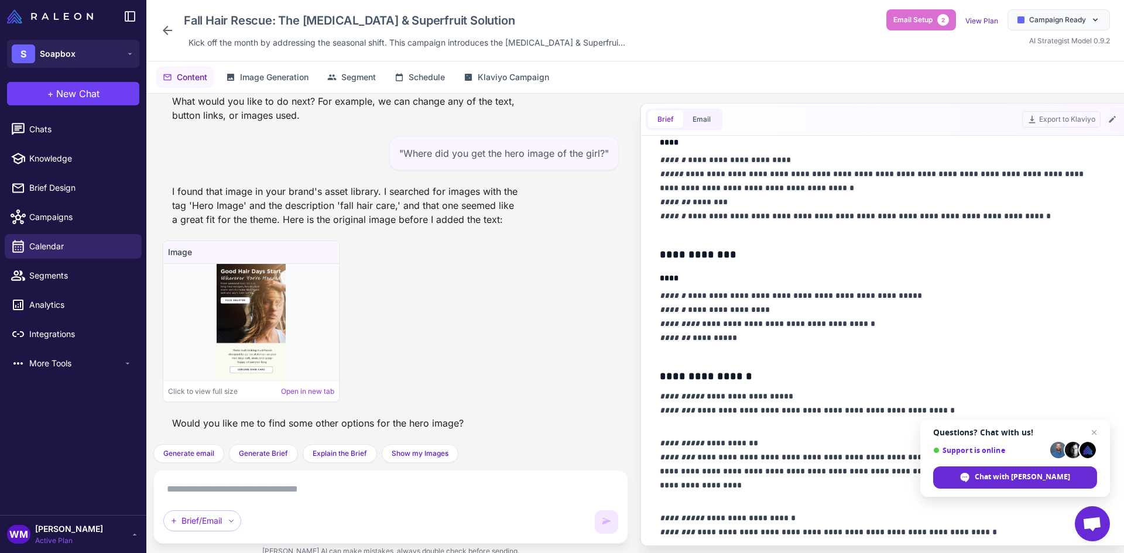
scroll to position [468, 0]
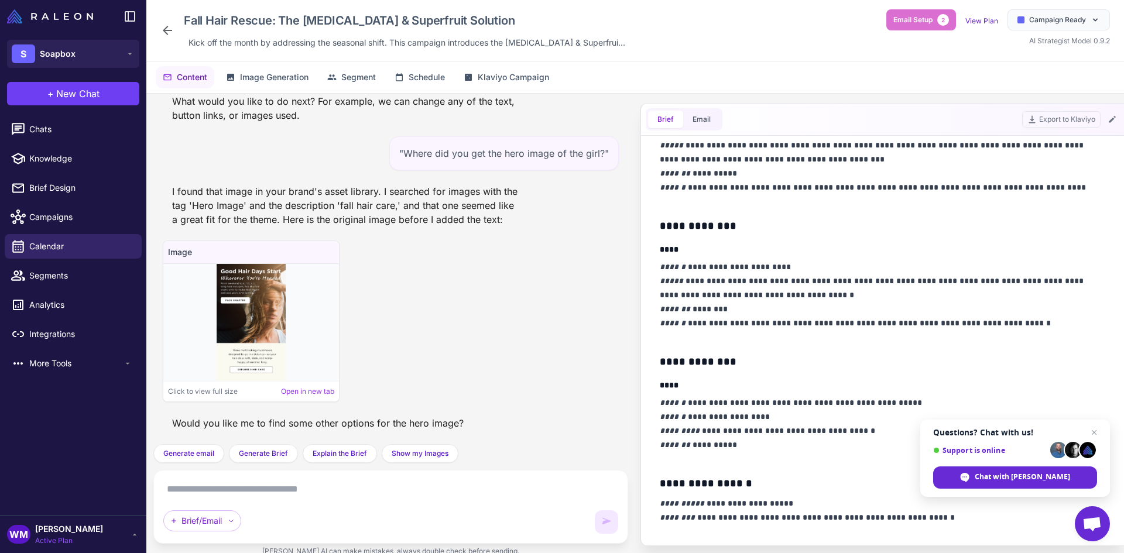
click at [1027, 324] on p "**********" at bounding box center [880, 302] width 440 height 84
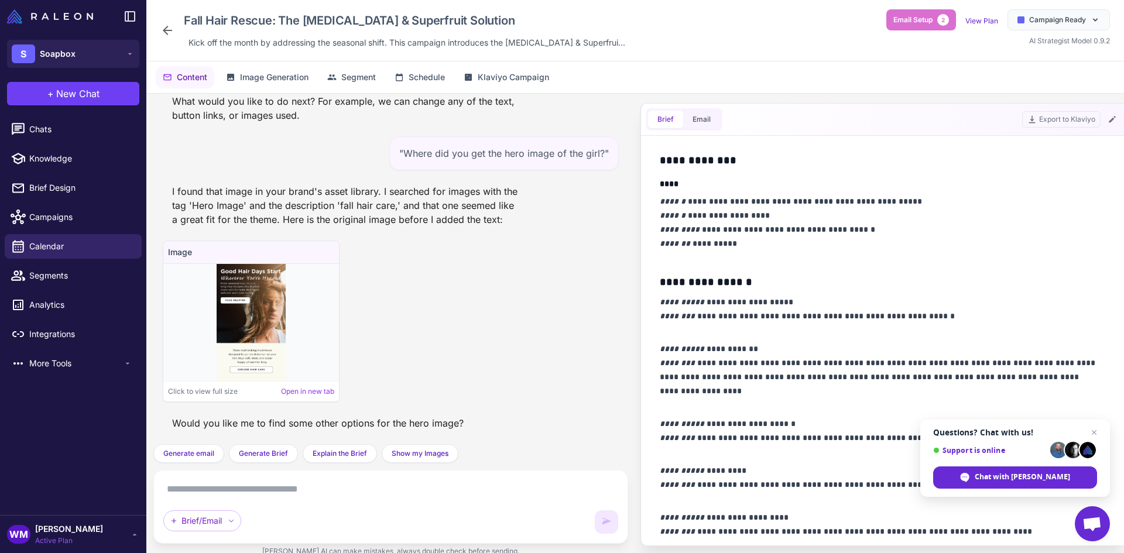
scroll to position [845, 0]
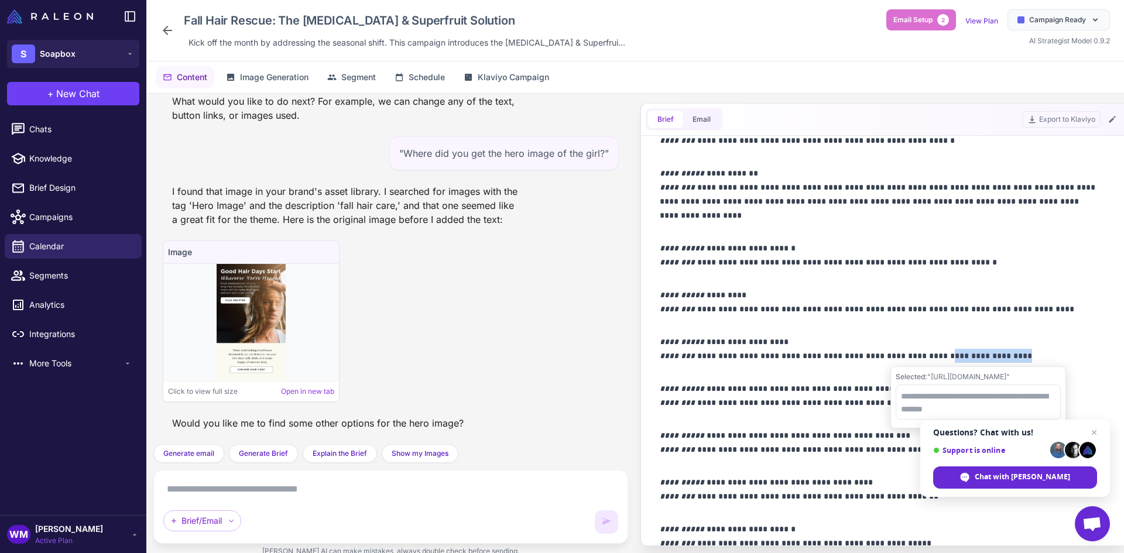
drag, startPoint x: 1021, startPoint y: 356, endPoint x: 942, endPoint y: 354, distance: 79.0
click at [942, 354] on p "**********" at bounding box center [880, 356] width 440 height 42
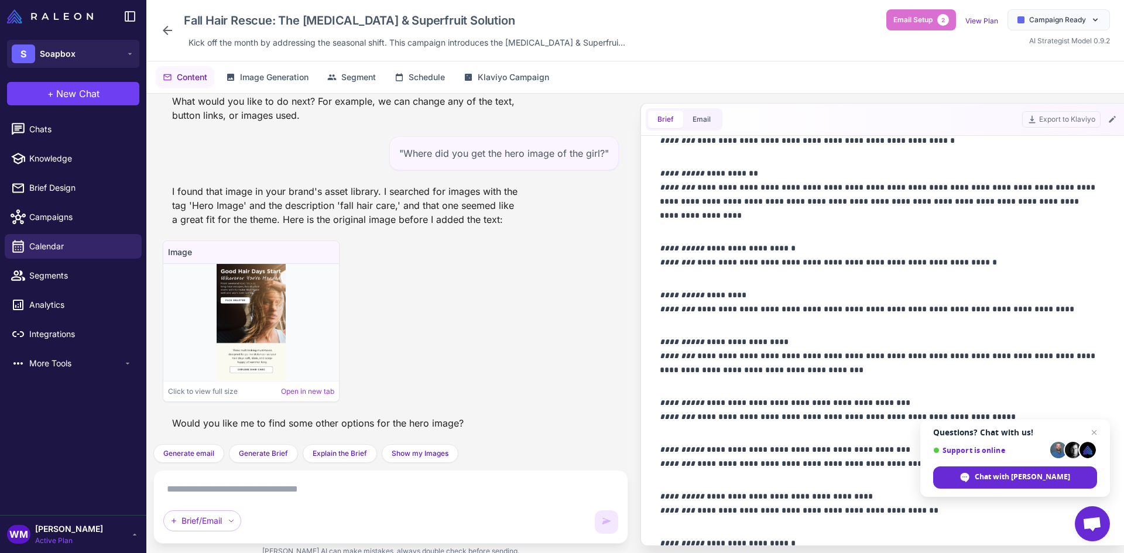
click at [1023, 361] on p "**********" at bounding box center [880, 363] width 440 height 56
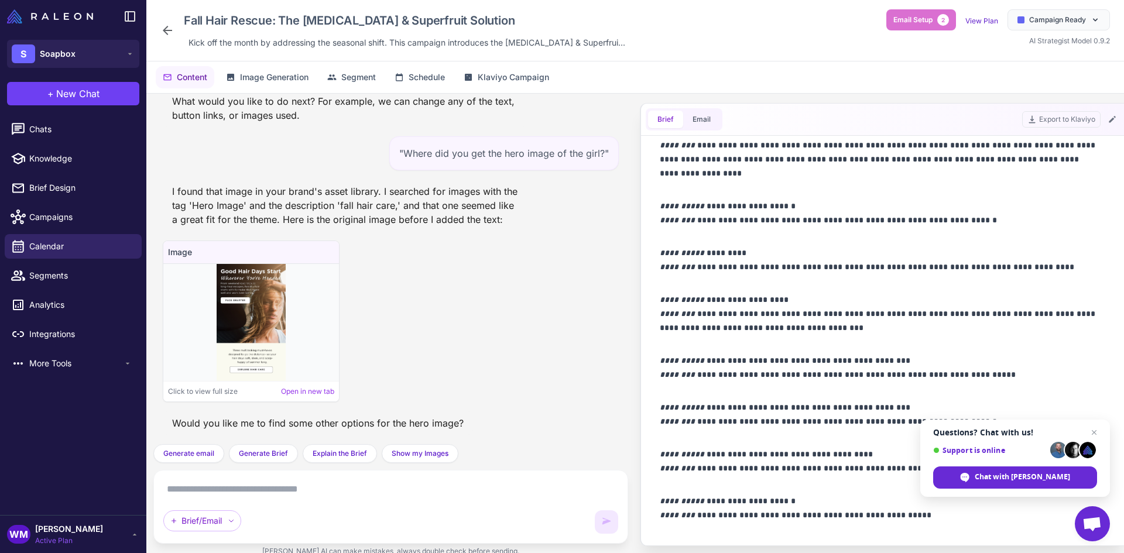
scroll to position [976, 0]
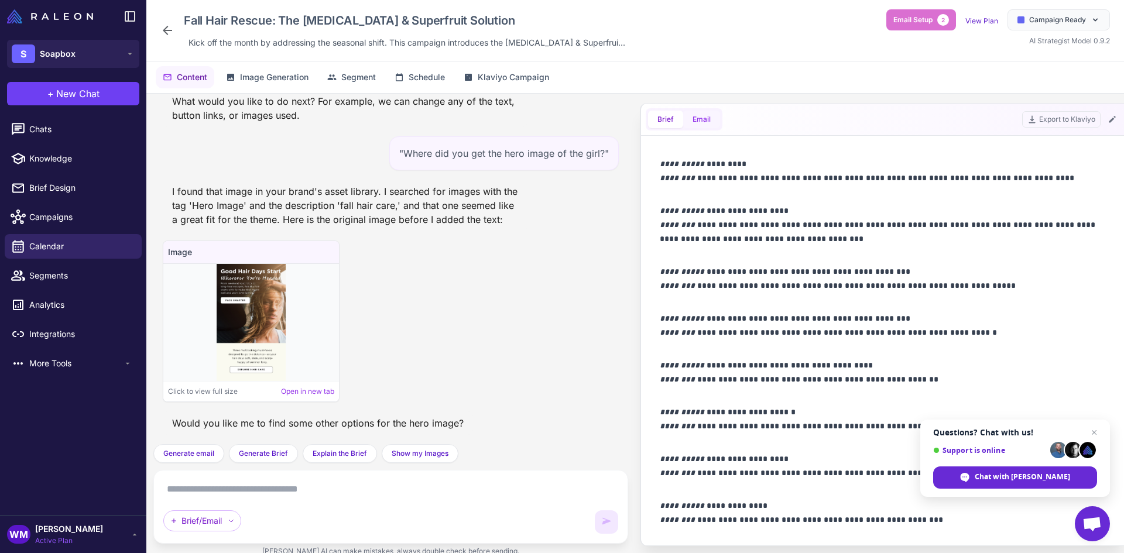
click at [711, 123] on button "Email" at bounding box center [701, 120] width 37 height 18
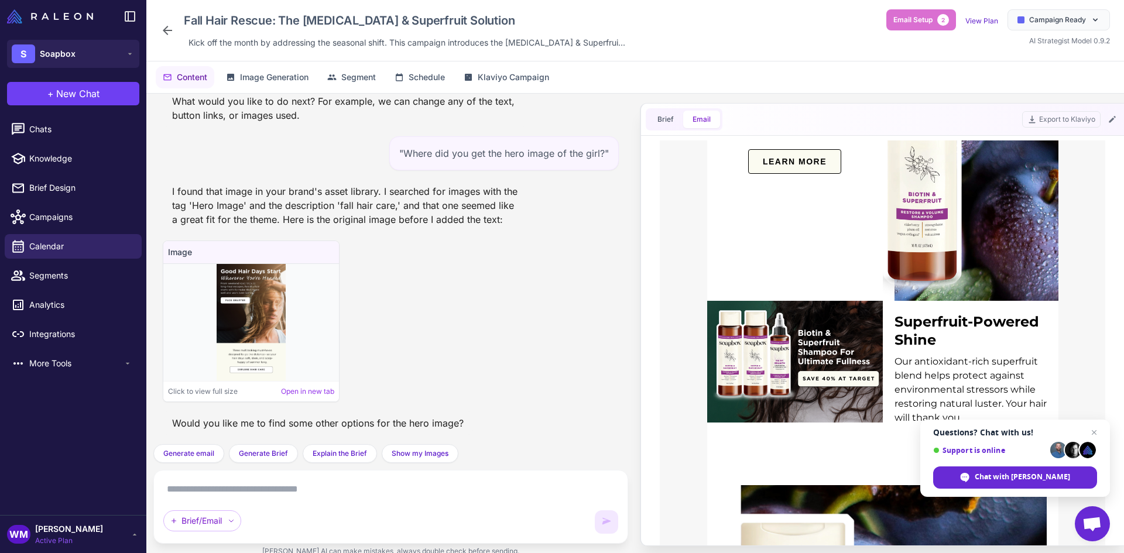
scroll to position [1054, 0]
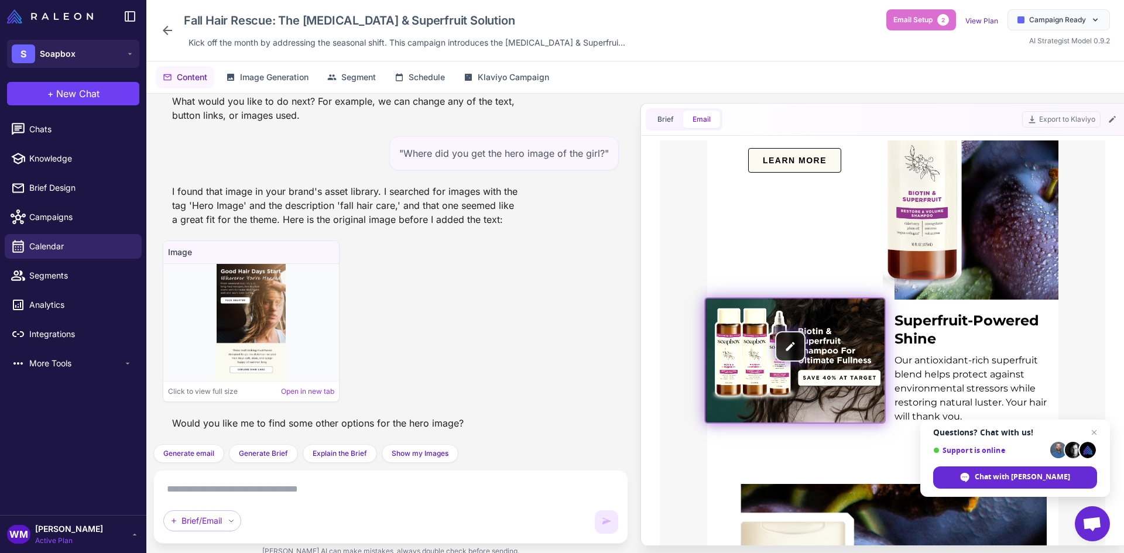
click at [792, 349] on img at bounding box center [794, 360] width 179 height 124
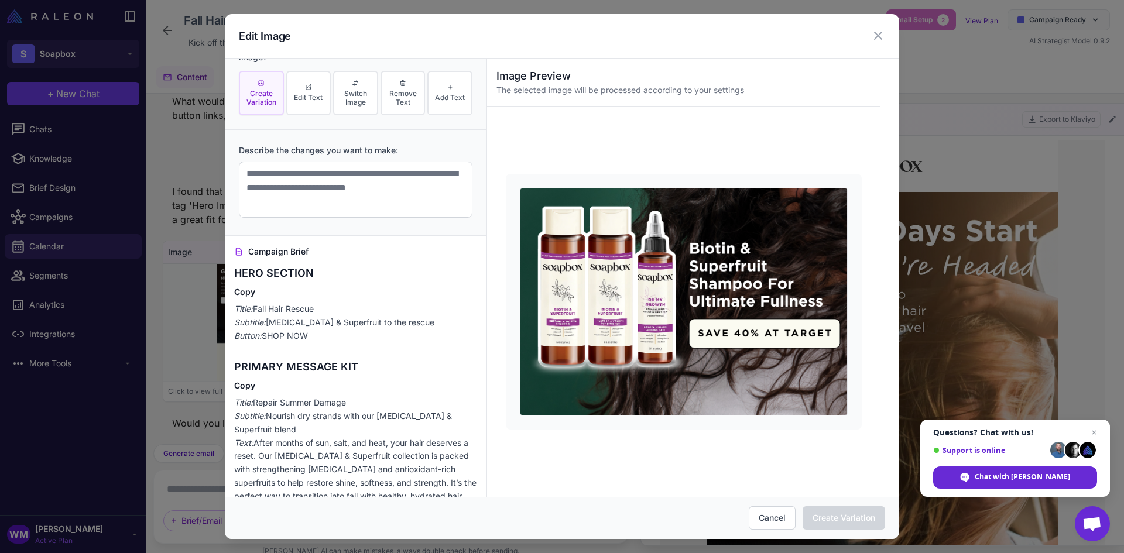
scroll to position [0, 0]
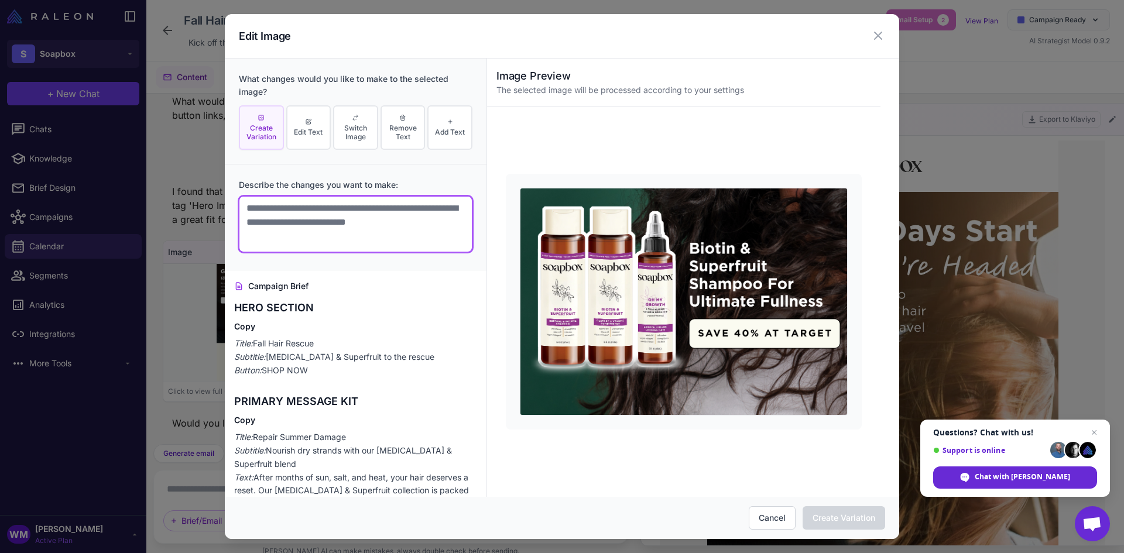
click at [307, 215] on textarea at bounding box center [356, 224] width 234 height 56
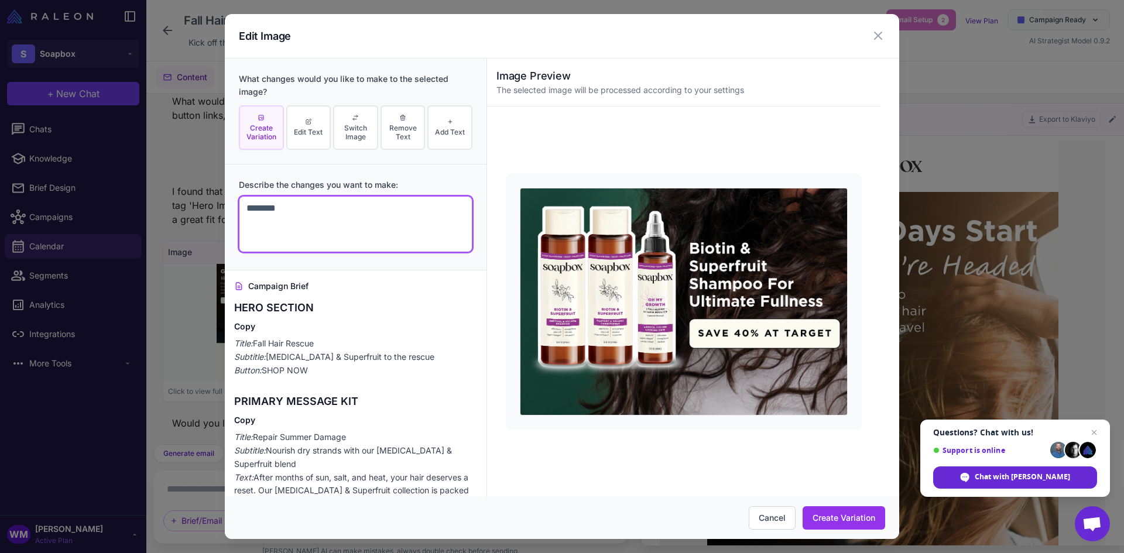
paste textarea "**********"
type textarea "**********"
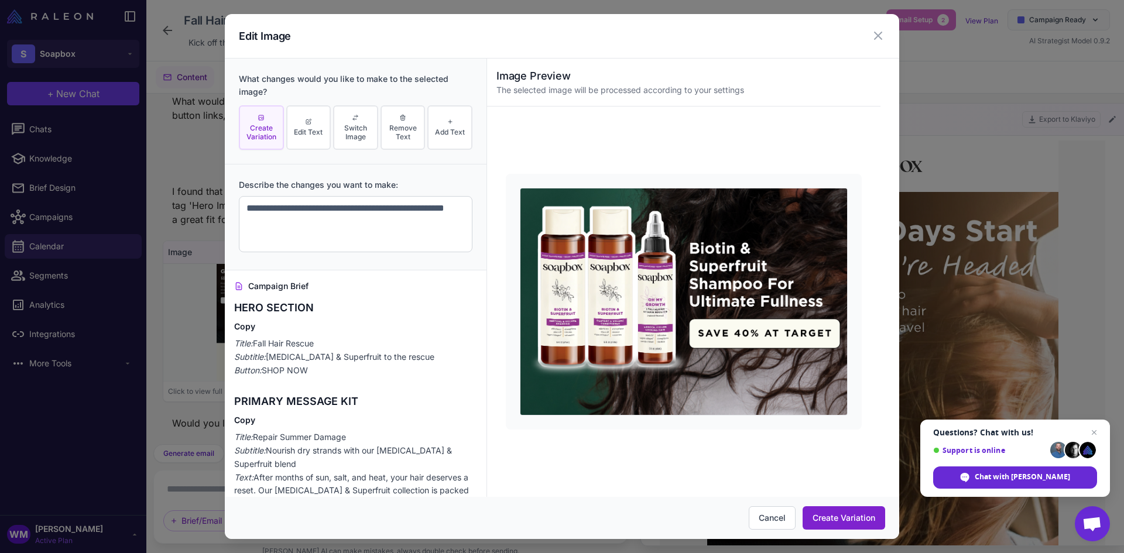
click at [841, 515] on button "Create Variation" at bounding box center [843, 517] width 83 height 23
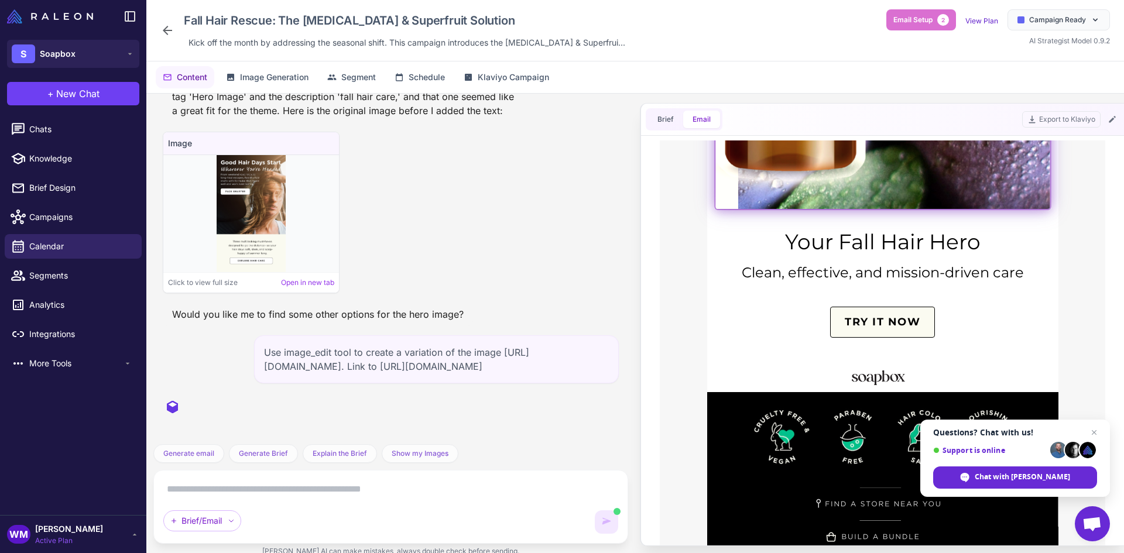
scroll to position [1873, 0]
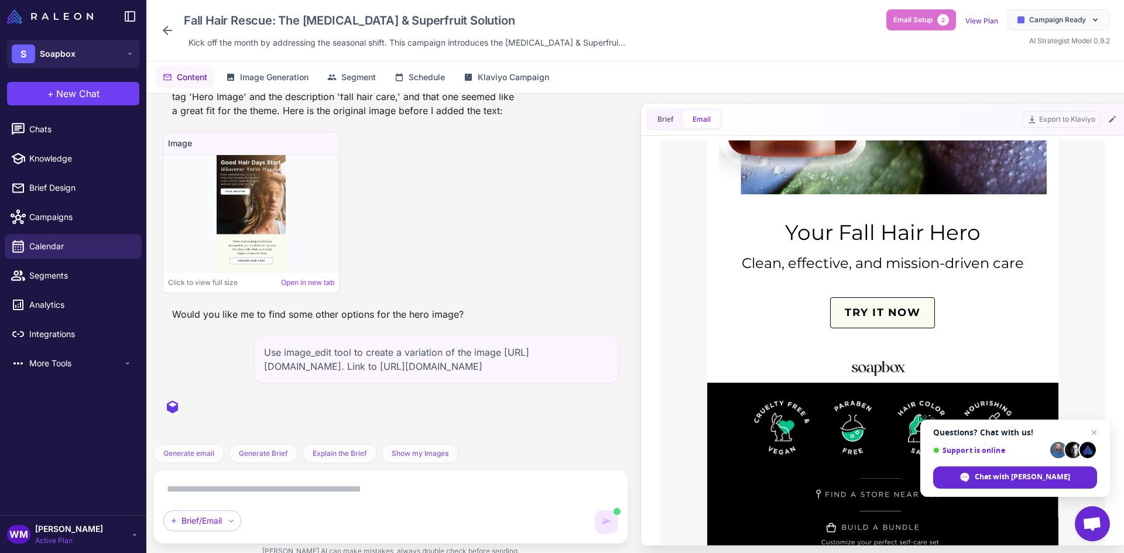
click at [839, 300] on span "TRY IT NOW" at bounding box center [883, 313] width 104 height 30
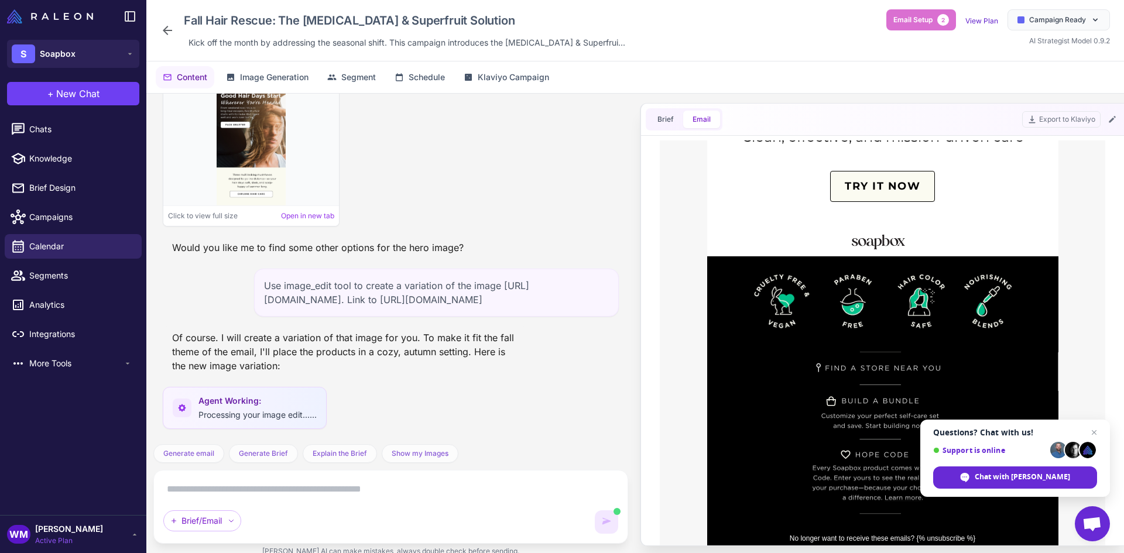
scroll to position [1644, 0]
click at [228, 522] on div "Brief/Email" at bounding box center [202, 520] width 78 height 21
click at [226, 523] on div "Brief/Email" at bounding box center [202, 520] width 78 height 21
click at [668, 122] on button "Brief" at bounding box center [665, 120] width 35 height 18
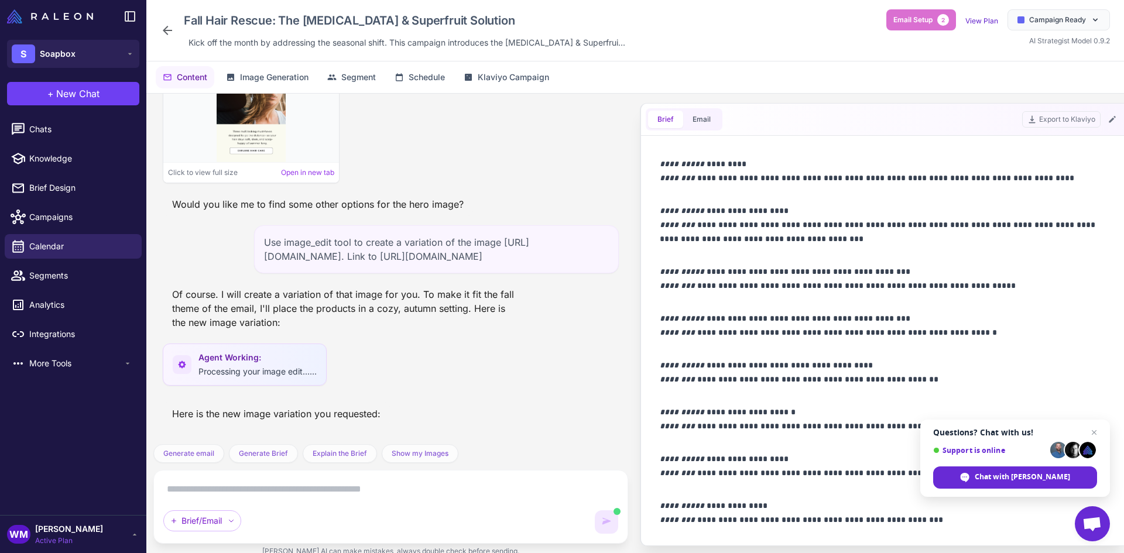
scroll to position [0, 0]
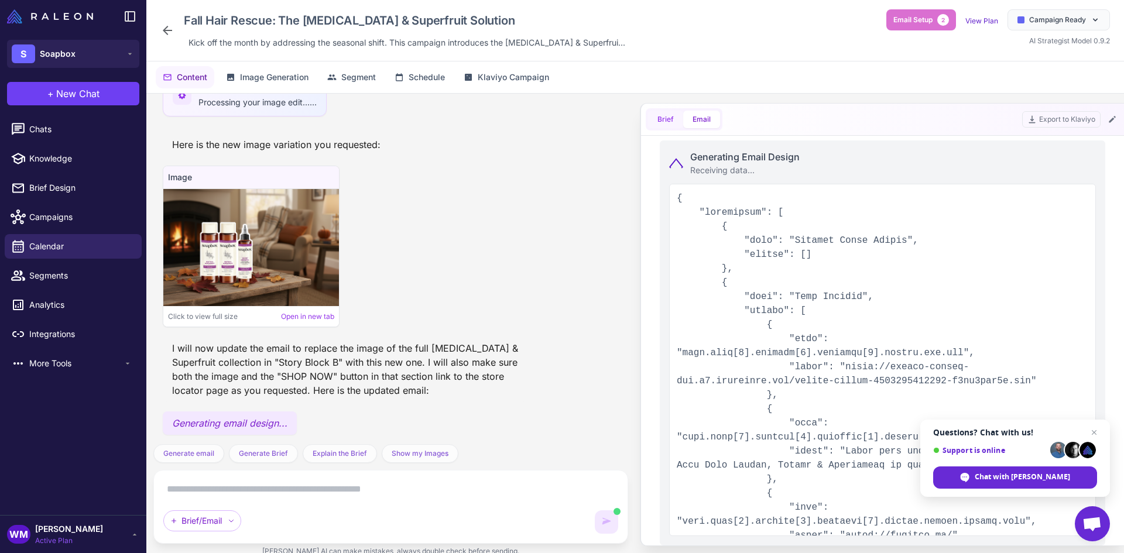
click at [672, 117] on button "Brief" at bounding box center [665, 120] width 35 height 18
click at [671, 117] on button "Brief" at bounding box center [665, 120] width 35 height 18
